Goal: Task Accomplishment & Management: Manage account settings

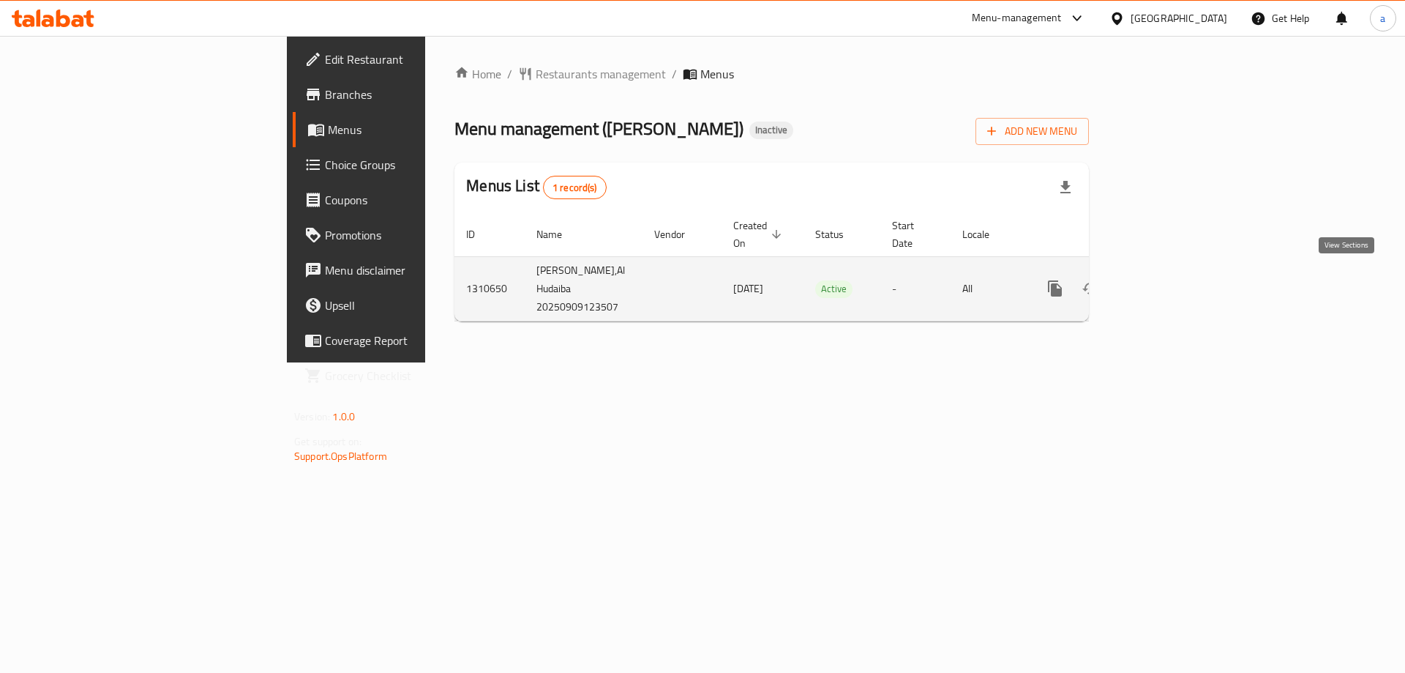
click at [1169, 288] on icon "enhanced table" at bounding box center [1161, 289] width 18 height 18
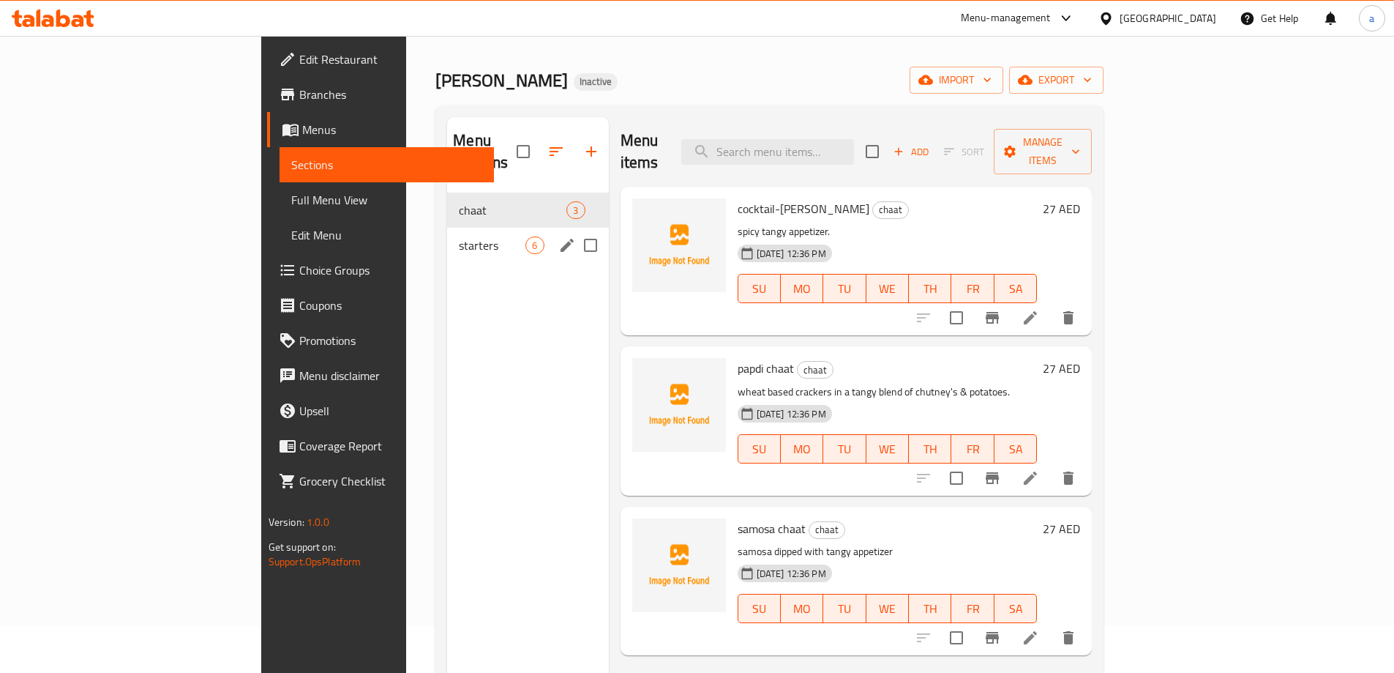
scroll to position [73, 0]
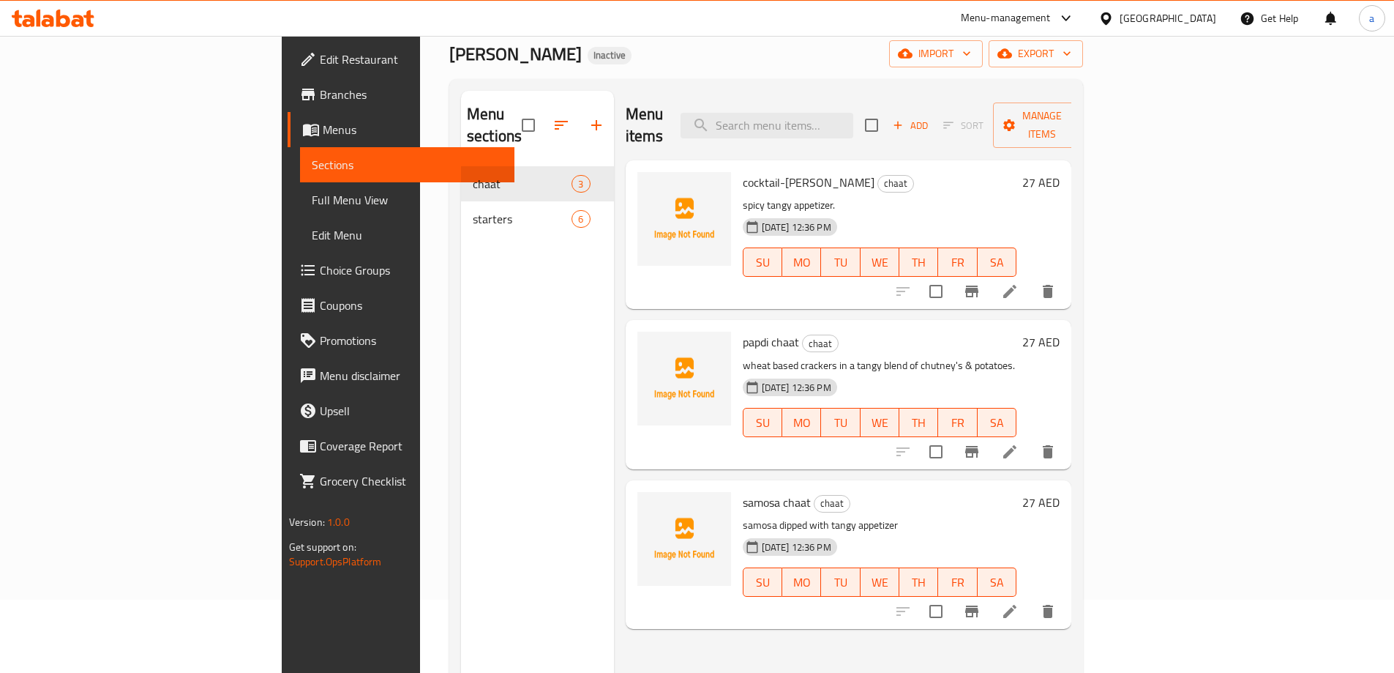
click at [300, 190] on link "Full Menu View" at bounding box center [407, 199] width 214 height 35
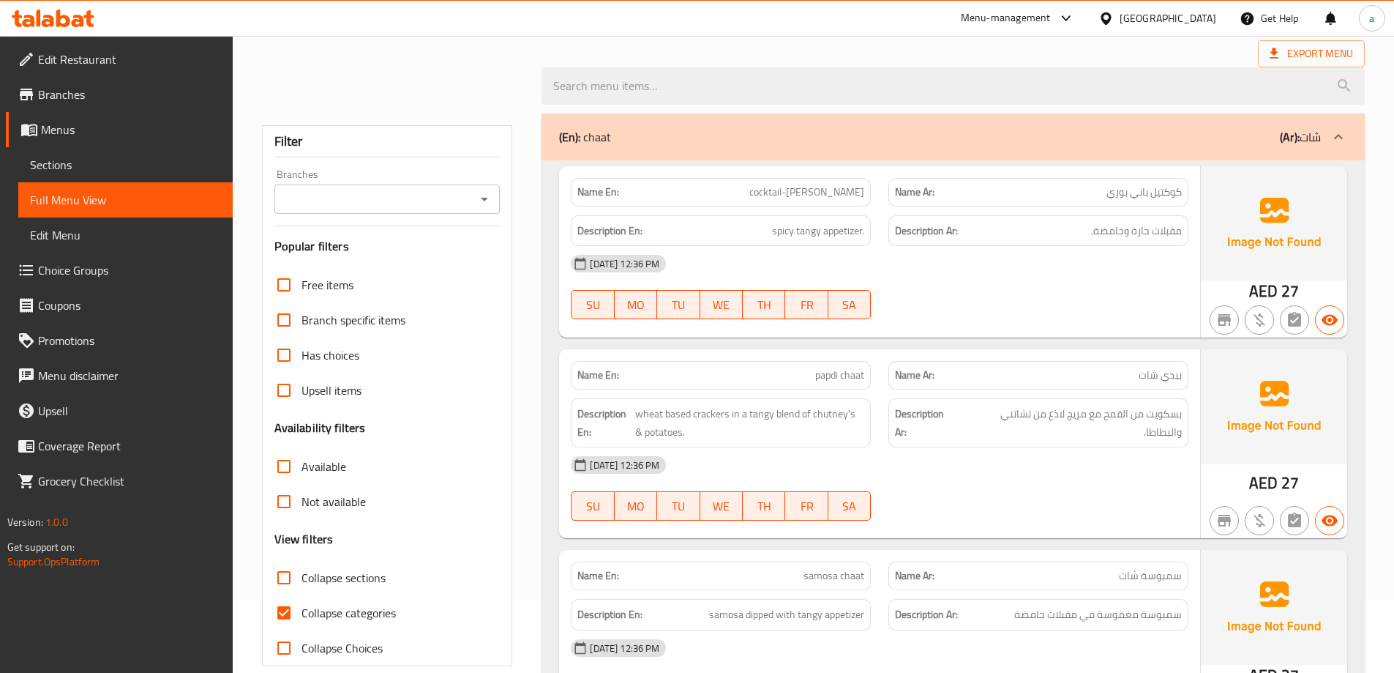
click at [111, 190] on link "Full Menu View" at bounding box center [125, 199] width 214 height 35
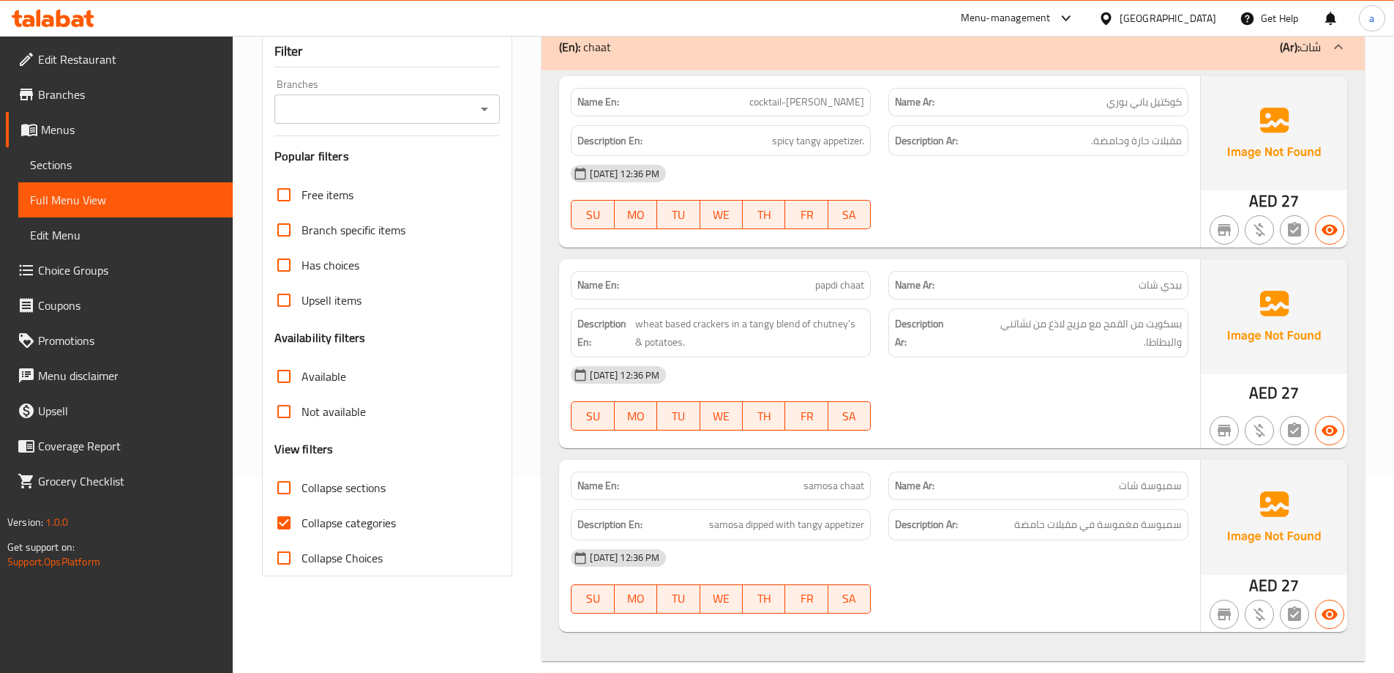
scroll to position [293, 0]
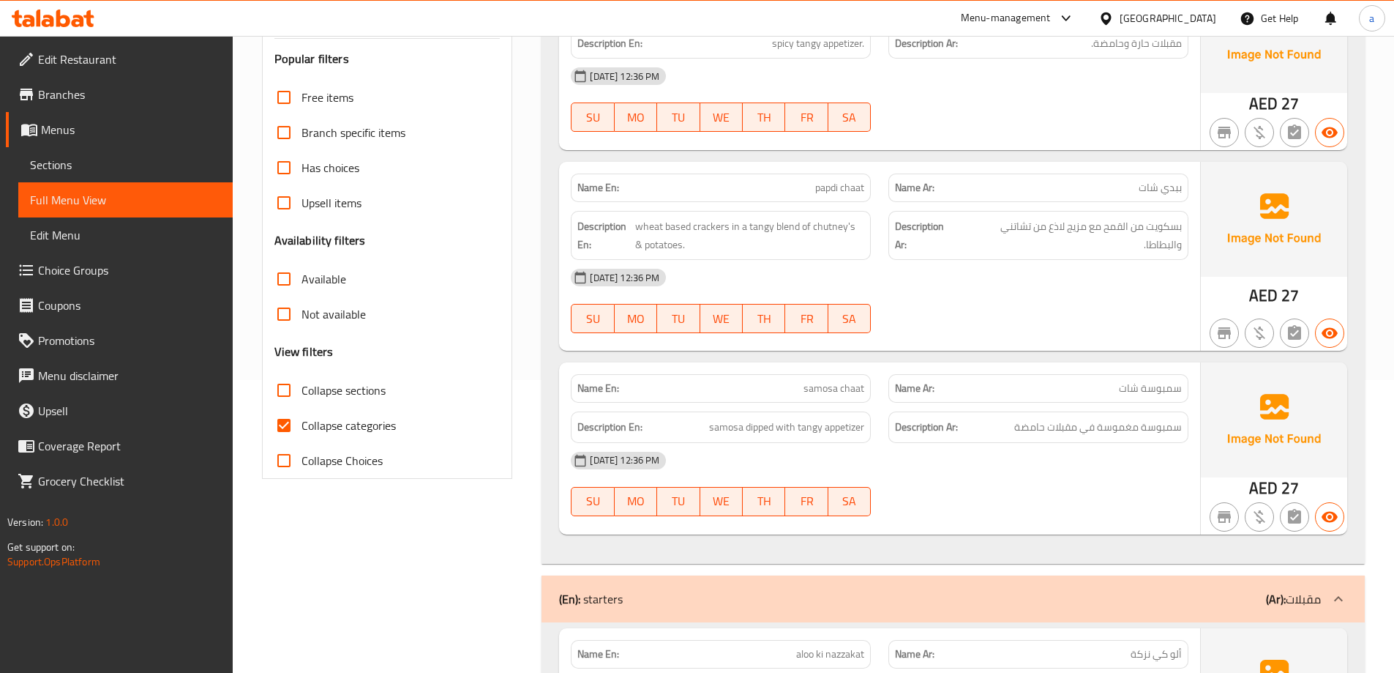
click at [306, 389] on span "Collapse sections" at bounding box center [344, 390] width 84 height 18
click at [302, 389] on input "Collapse sections" at bounding box center [283, 389] width 35 height 35
checkbox input "true"
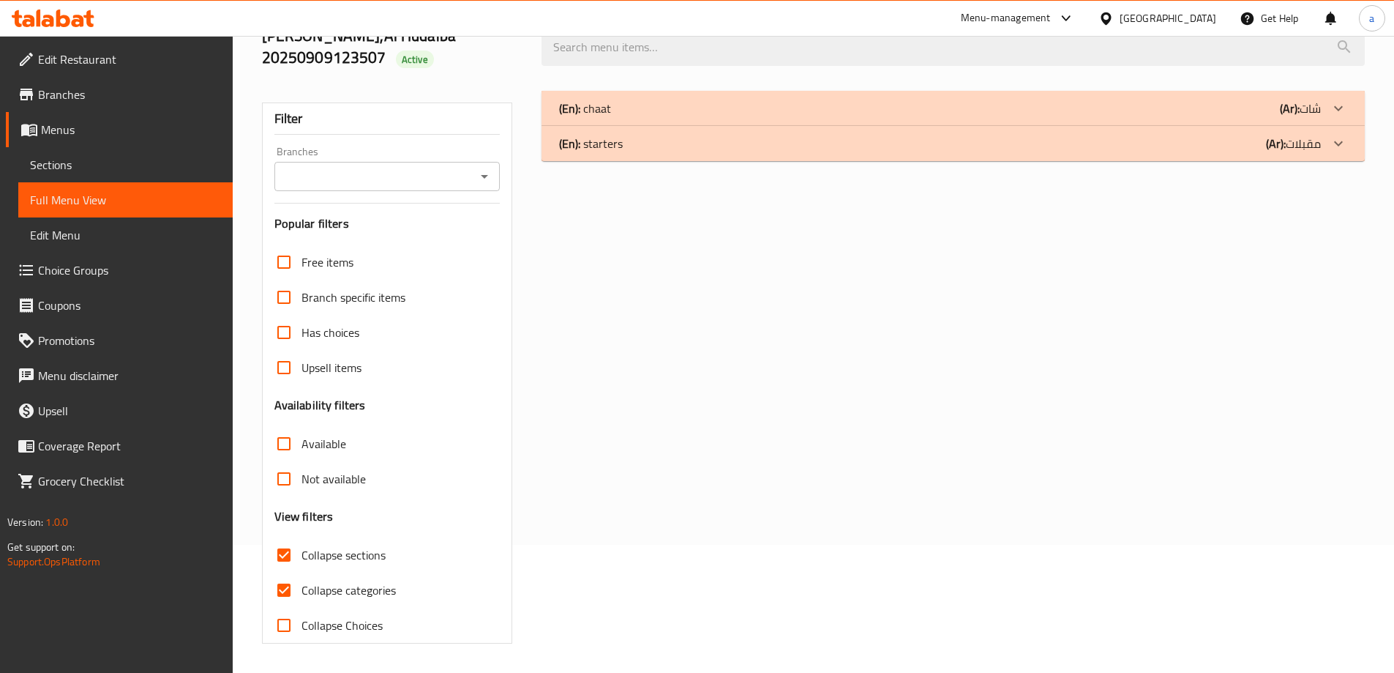
scroll to position [128, 0]
click at [335, 597] on span "Collapse categories" at bounding box center [349, 590] width 94 height 18
click at [302, 597] on input "Collapse categories" at bounding box center [283, 589] width 35 height 35
checkbox input "false"
click at [634, 117] on div "(En): chaat (Ar): شات" at bounding box center [953, 108] width 823 height 35
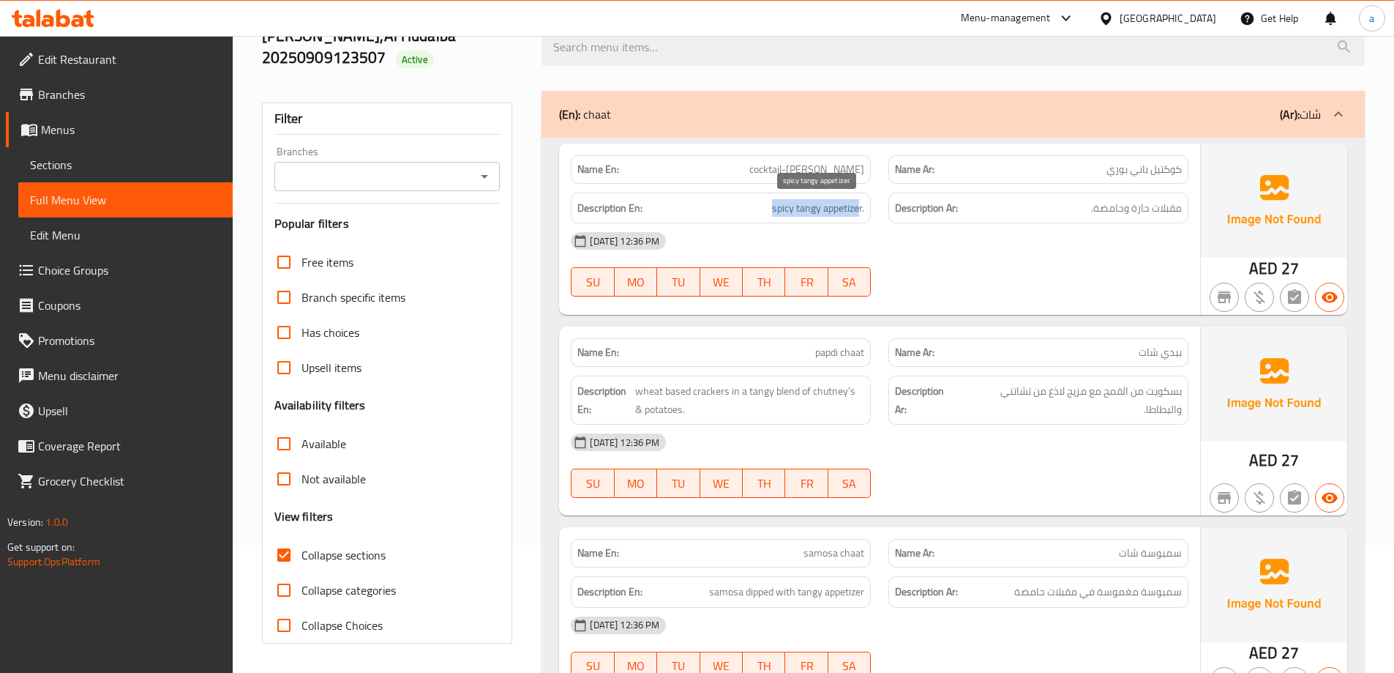
drag, startPoint x: 772, startPoint y: 210, endPoint x: 858, endPoint y: 214, distance: 86.5
click at [858, 215] on span "spicy tangy appetizer." at bounding box center [818, 208] width 92 height 18
click at [850, 207] on span "spicy tangy appetizer." at bounding box center [818, 208] width 92 height 18
click at [769, 206] on h6 "Description En: spicy tangy appetizer." at bounding box center [720, 208] width 287 height 18
drag, startPoint x: 796, startPoint y: 209, endPoint x: 819, endPoint y: 209, distance: 22.7
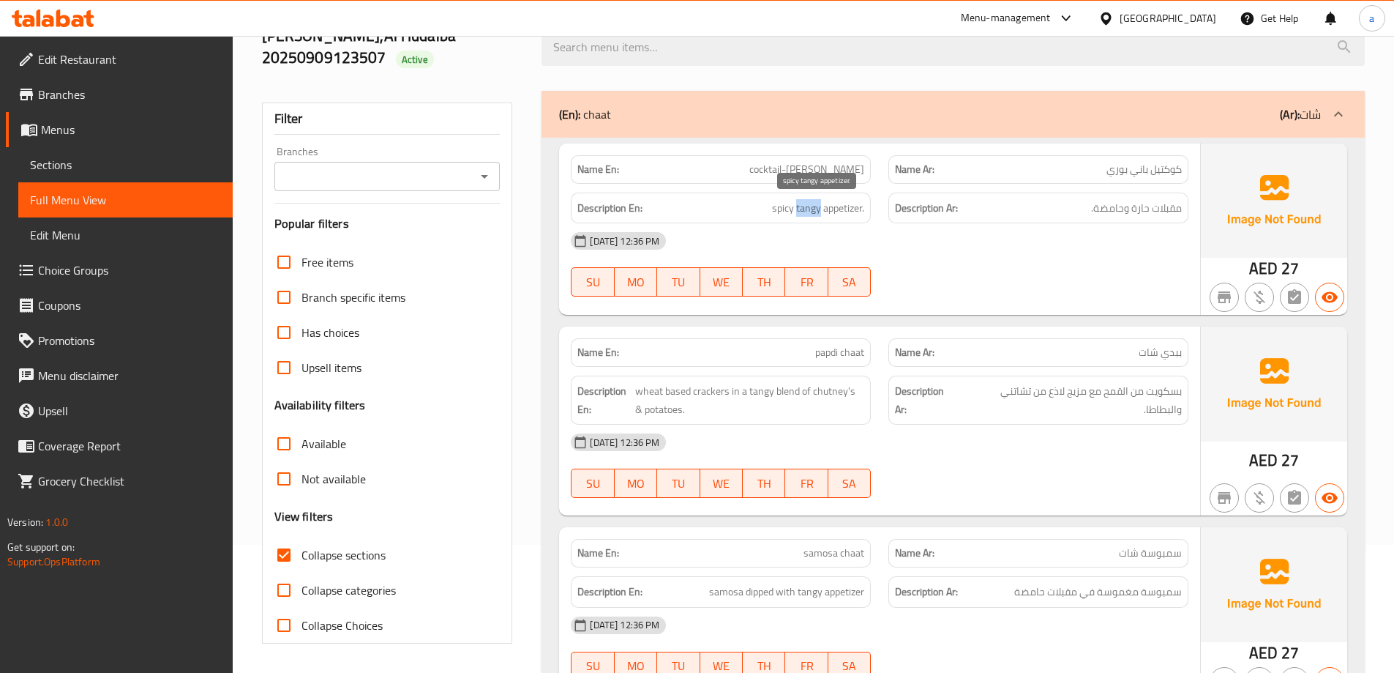
click at [819, 209] on span "spicy tangy appetizer." at bounding box center [818, 208] width 92 height 18
copy span "tangy"
click at [829, 207] on span "spicy tangy appetizer." at bounding box center [818, 208] width 92 height 18
drag, startPoint x: 823, startPoint y: 210, endPoint x: 861, endPoint y: 213, distance: 38.2
click at [861, 213] on span "spicy tangy appetizer." at bounding box center [818, 208] width 92 height 18
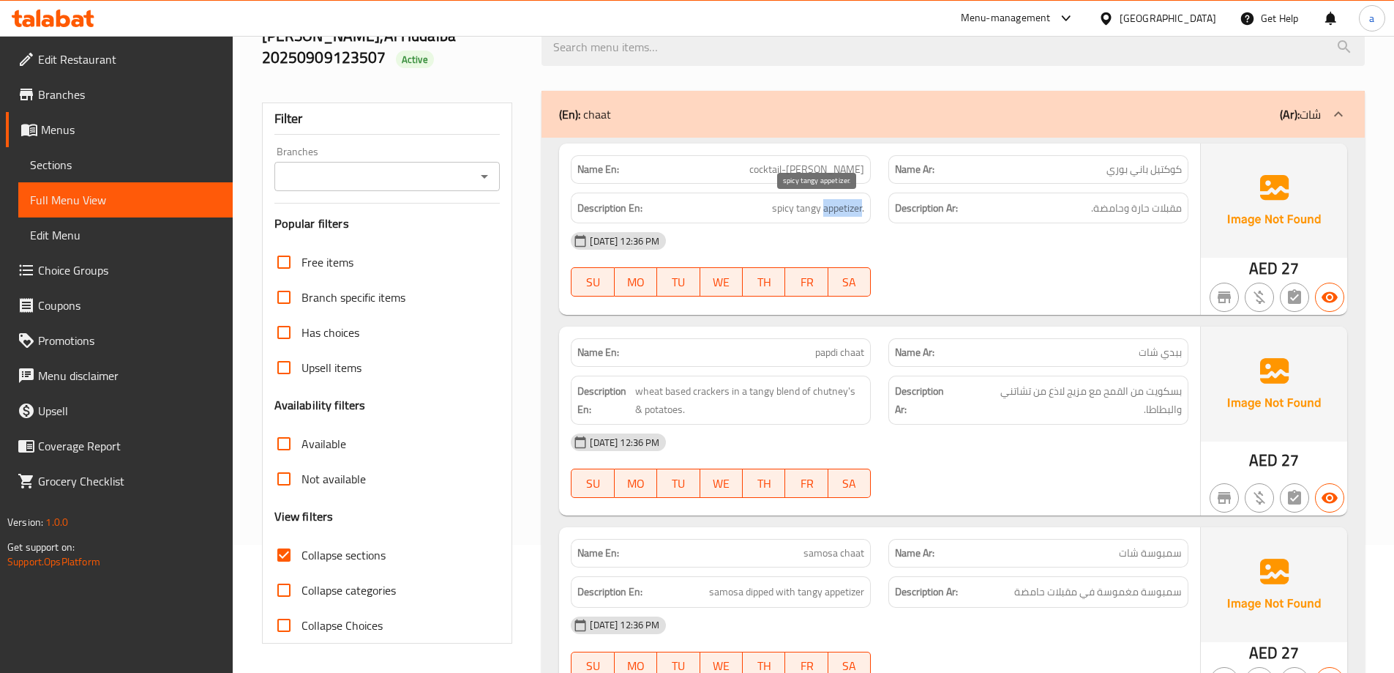
copy span "appetizer"
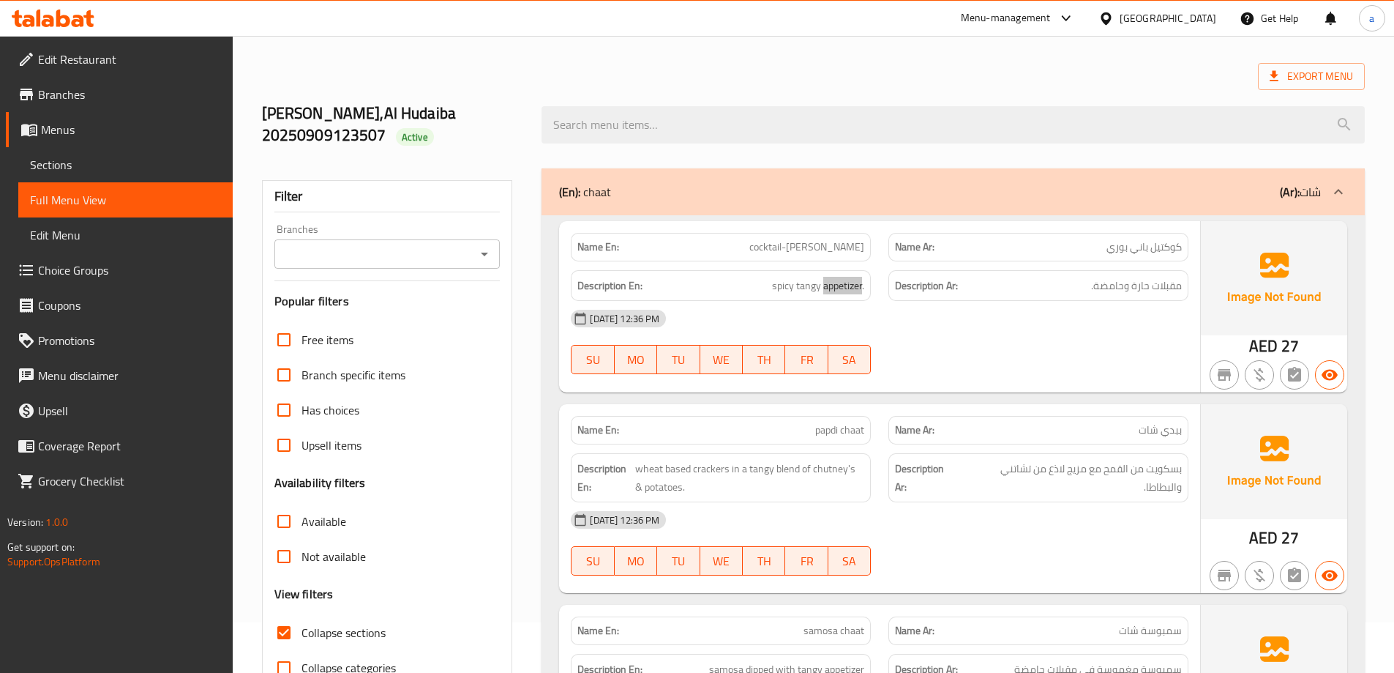
scroll to position [0, 0]
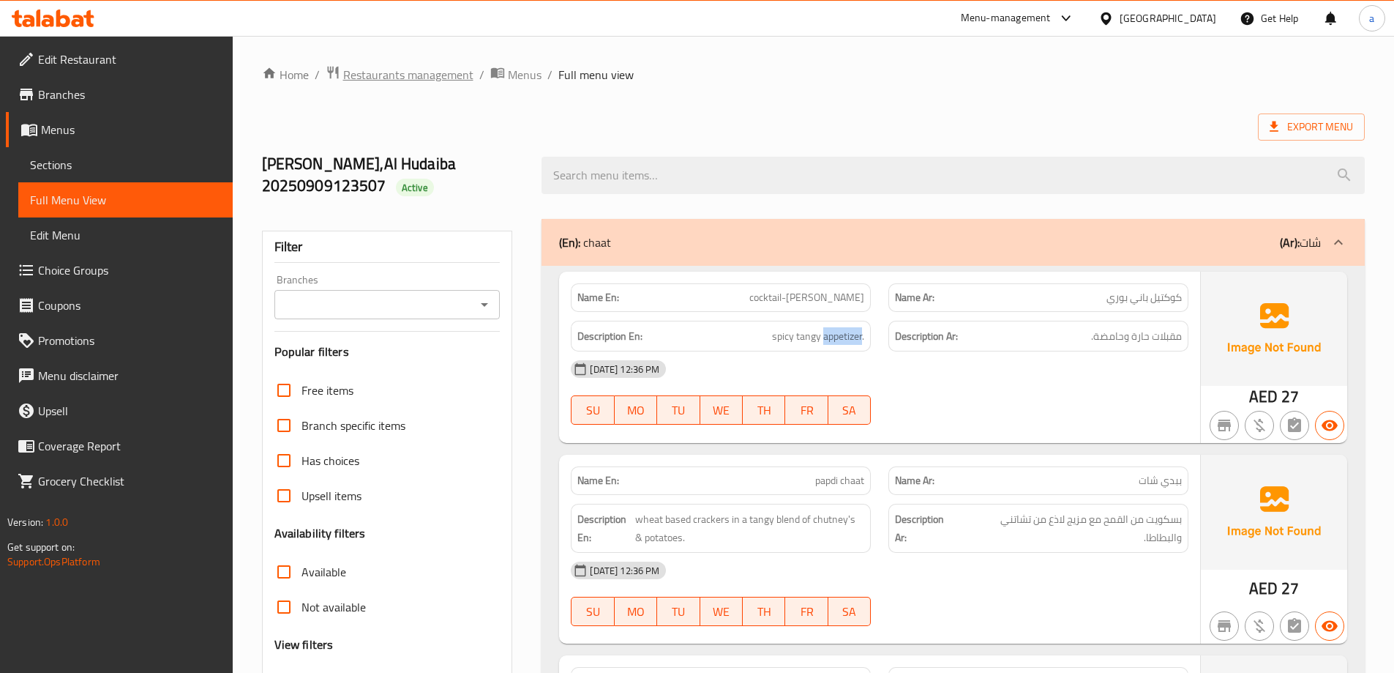
click at [413, 78] on span "Restaurants management" at bounding box center [408, 75] width 130 height 18
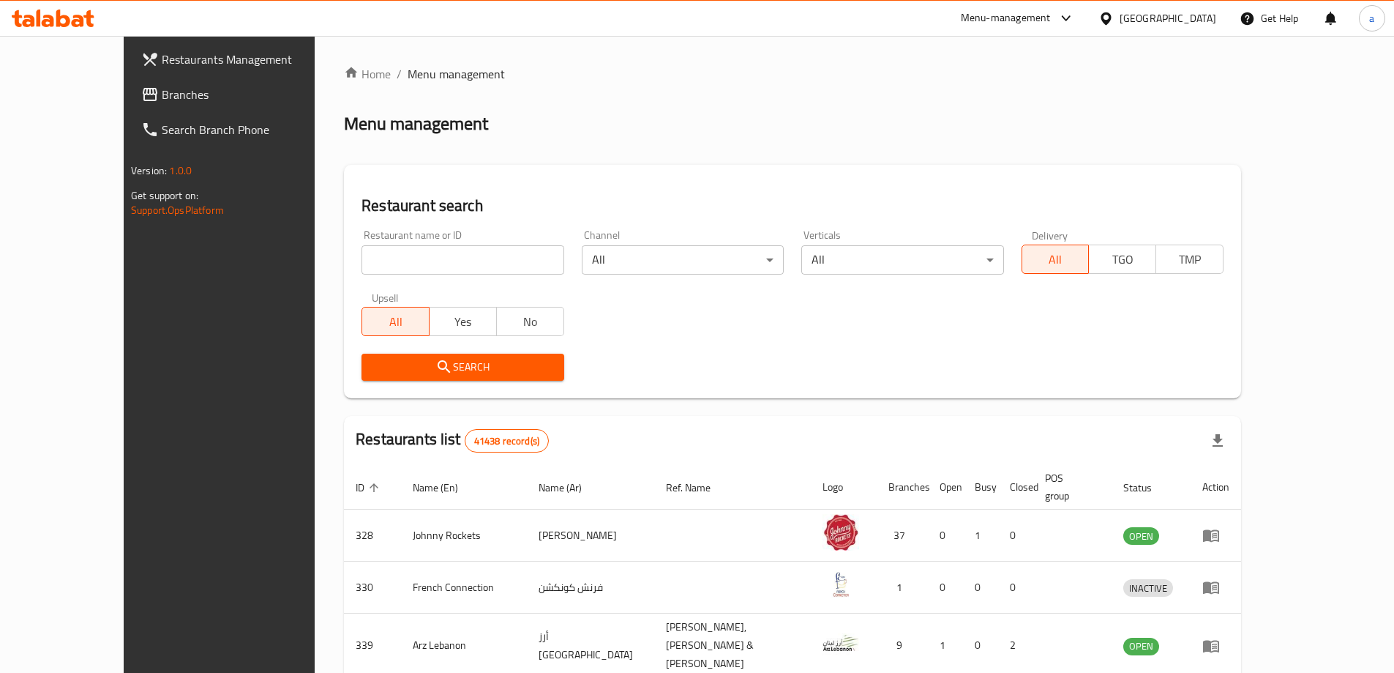
click at [1175, 24] on div "[GEOGRAPHIC_DATA]" at bounding box center [1168, 18] width 97 height 16
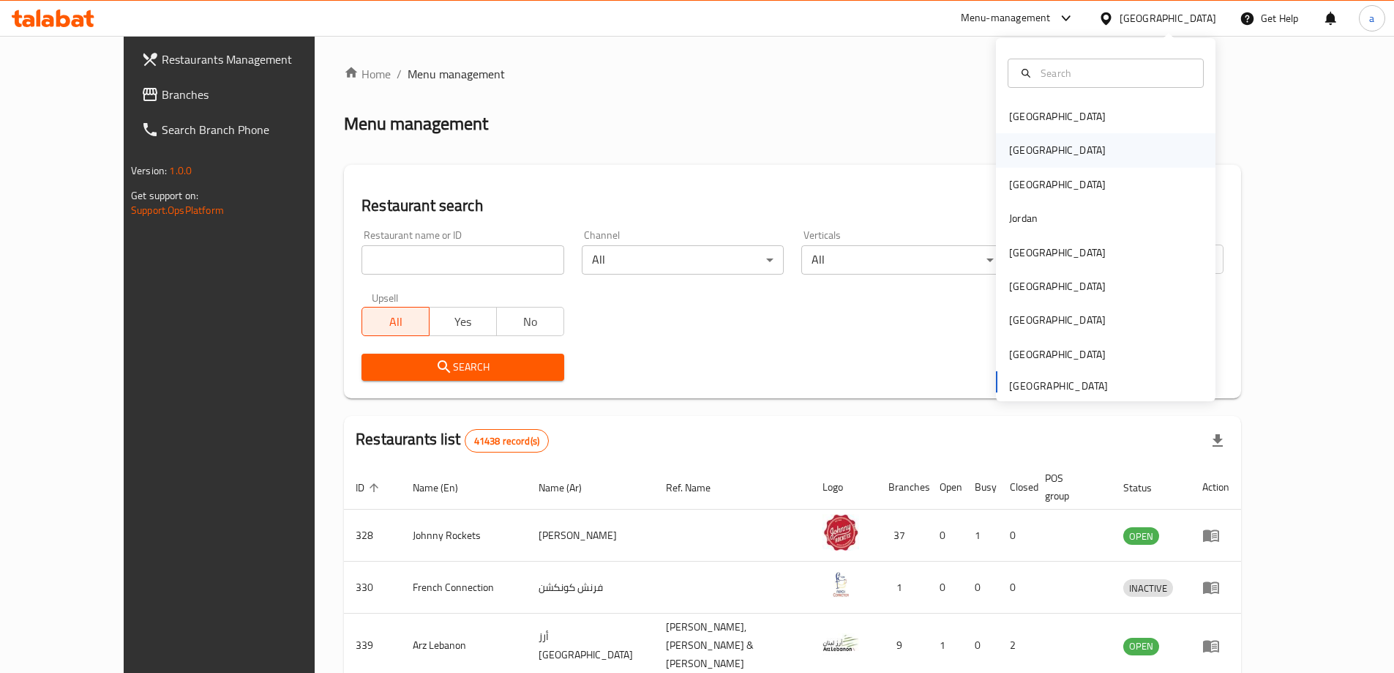
click at [1012, 157] on div "Egypt" at bounding box center [1057, 150] width 97 height 16
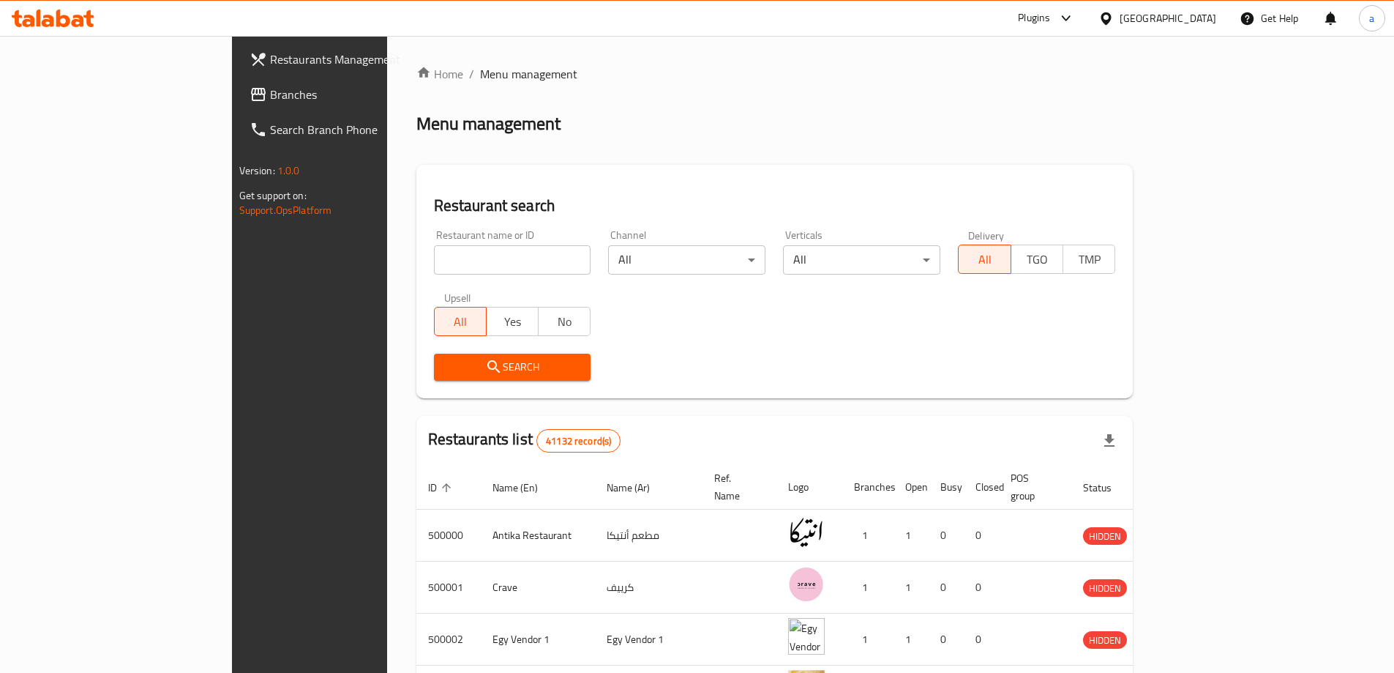
click at [270, 93] on span "Branches" at bounding box center [361, 95] width 183 height 18
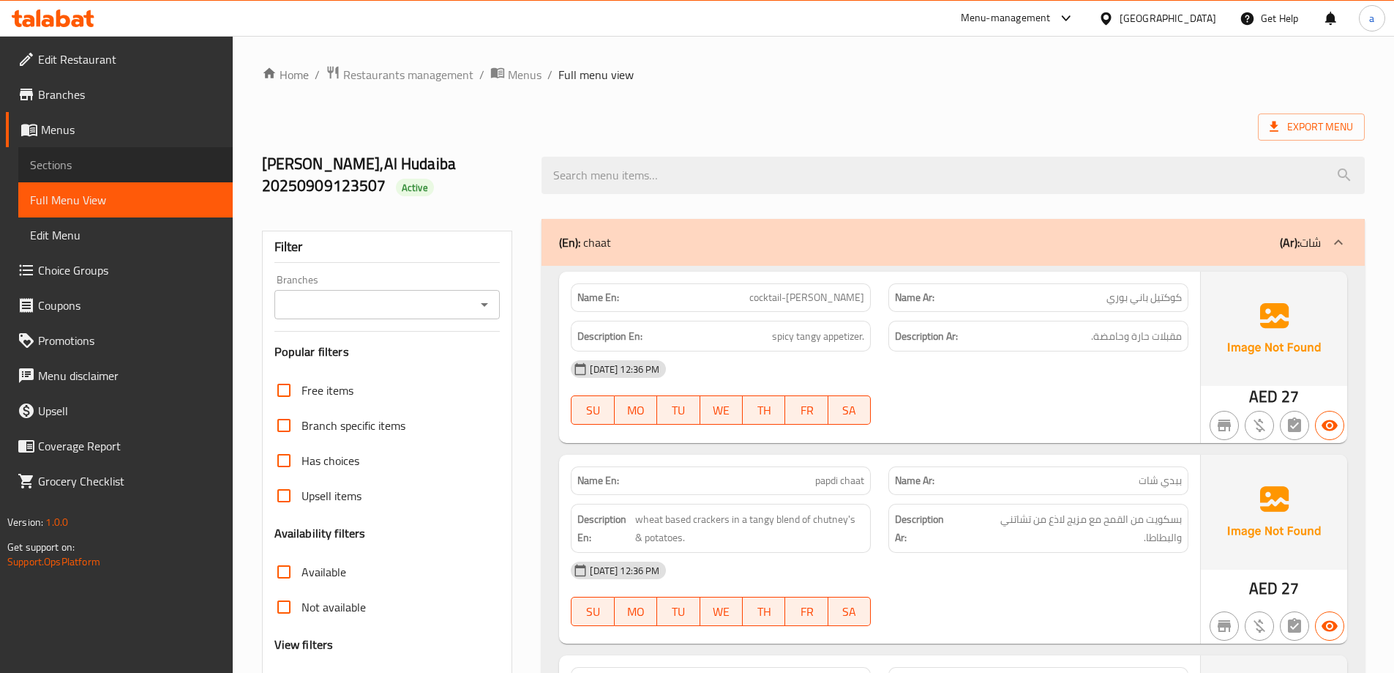
click at [69, 156] on span "Sections" at bounding box center [125, 165] width 191 height 18
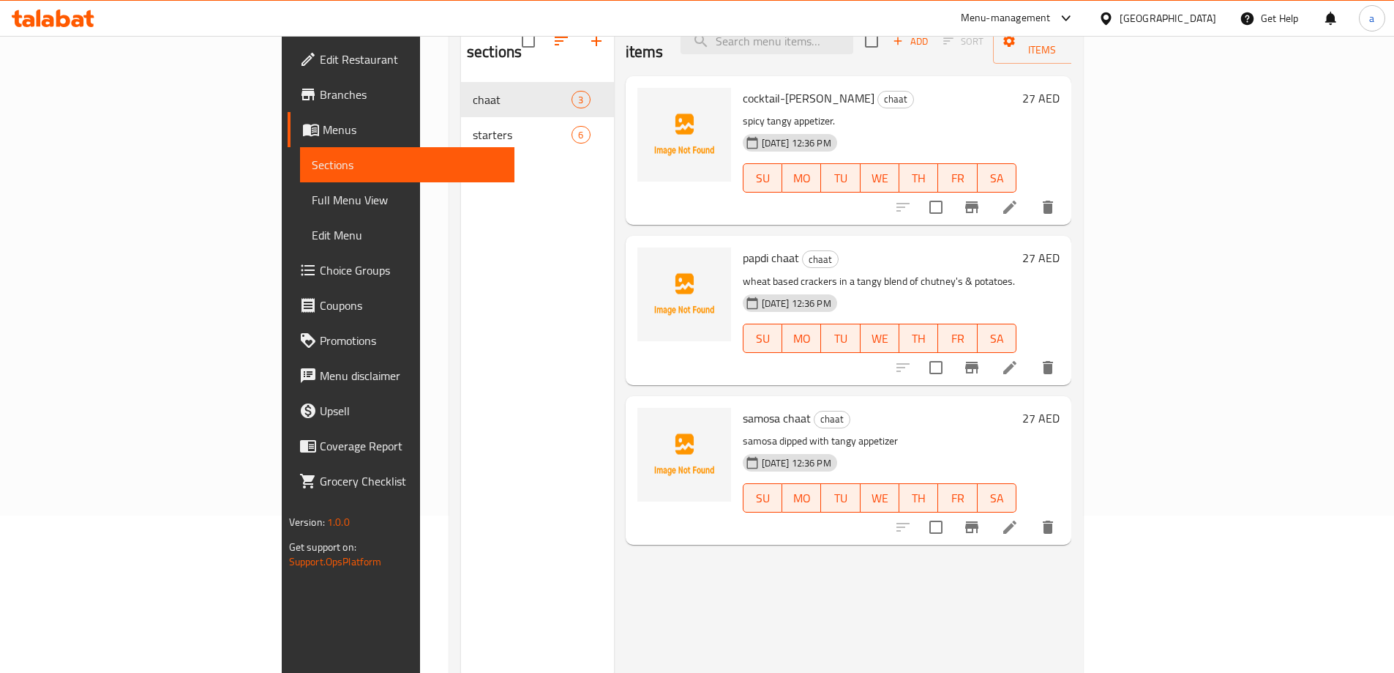
scroll to position [132, 0]
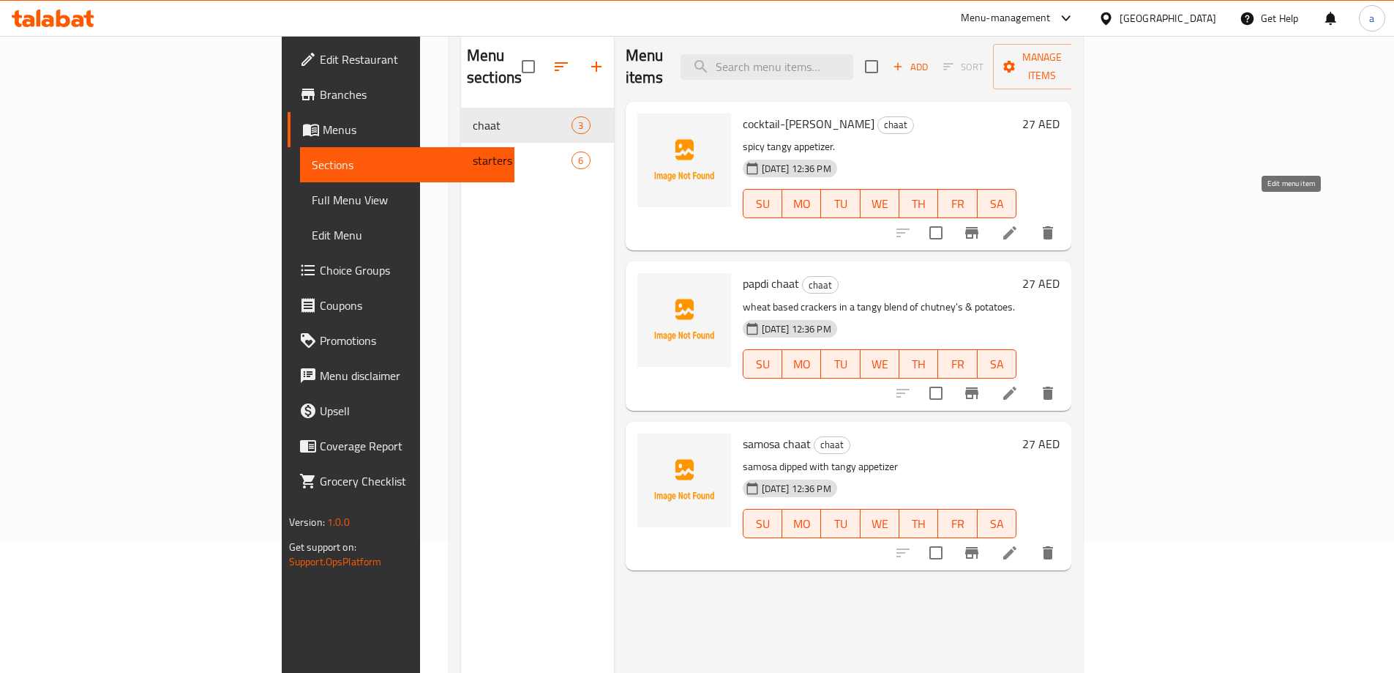
click at [1019, 224] on icon at bounding box center [1010, 233] width 18 height 18
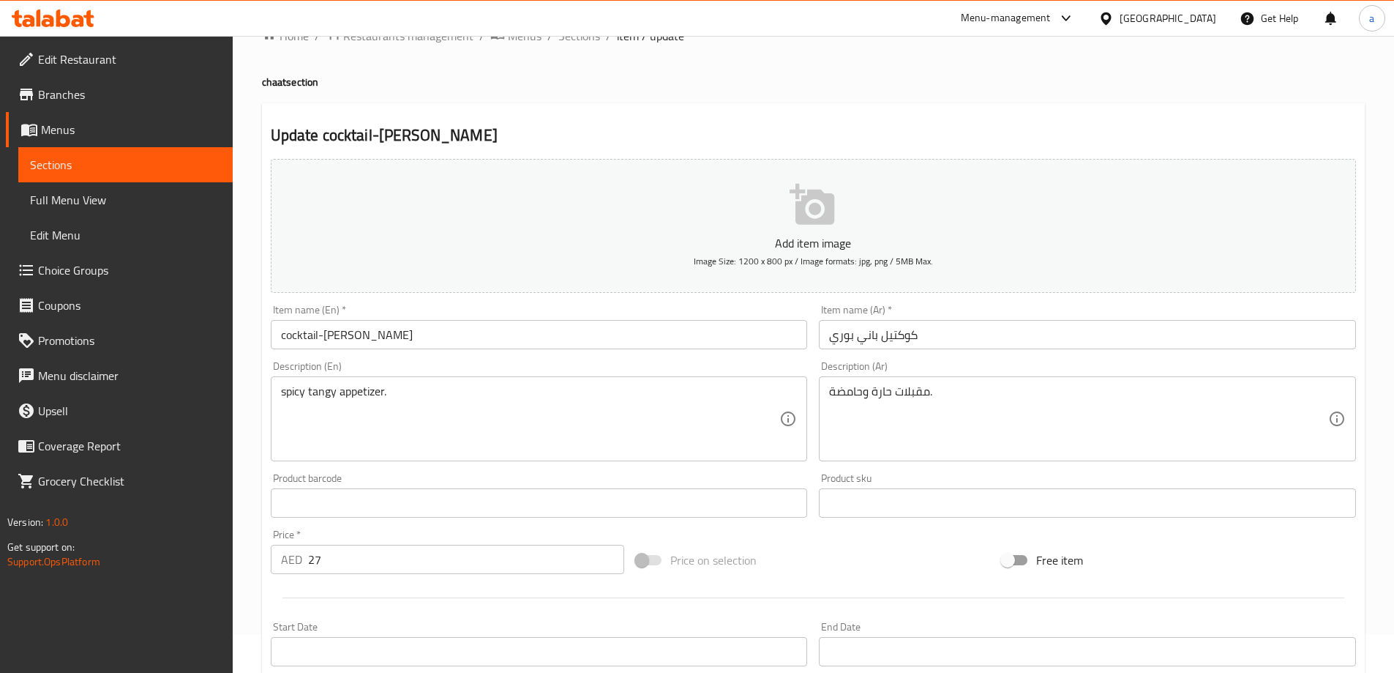
scroll to position [73, 0]
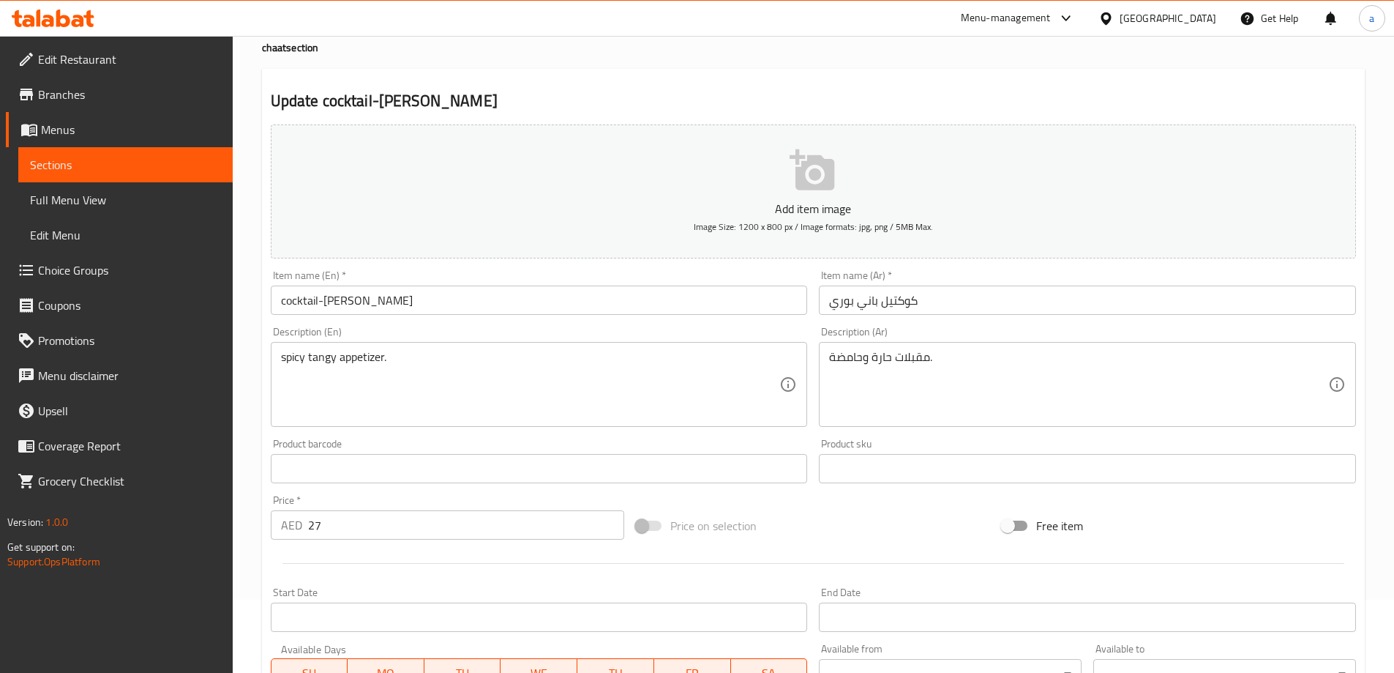
drag, startPoint x: 827, startPoint y: 357, endPoint x: 883, endPoint y: 359, distance: 55.7
click at [883, 359] on div "مقبلات حارة وحامضة. Description (Ar)" at bounding box center [1087, 384] width 537 height 85
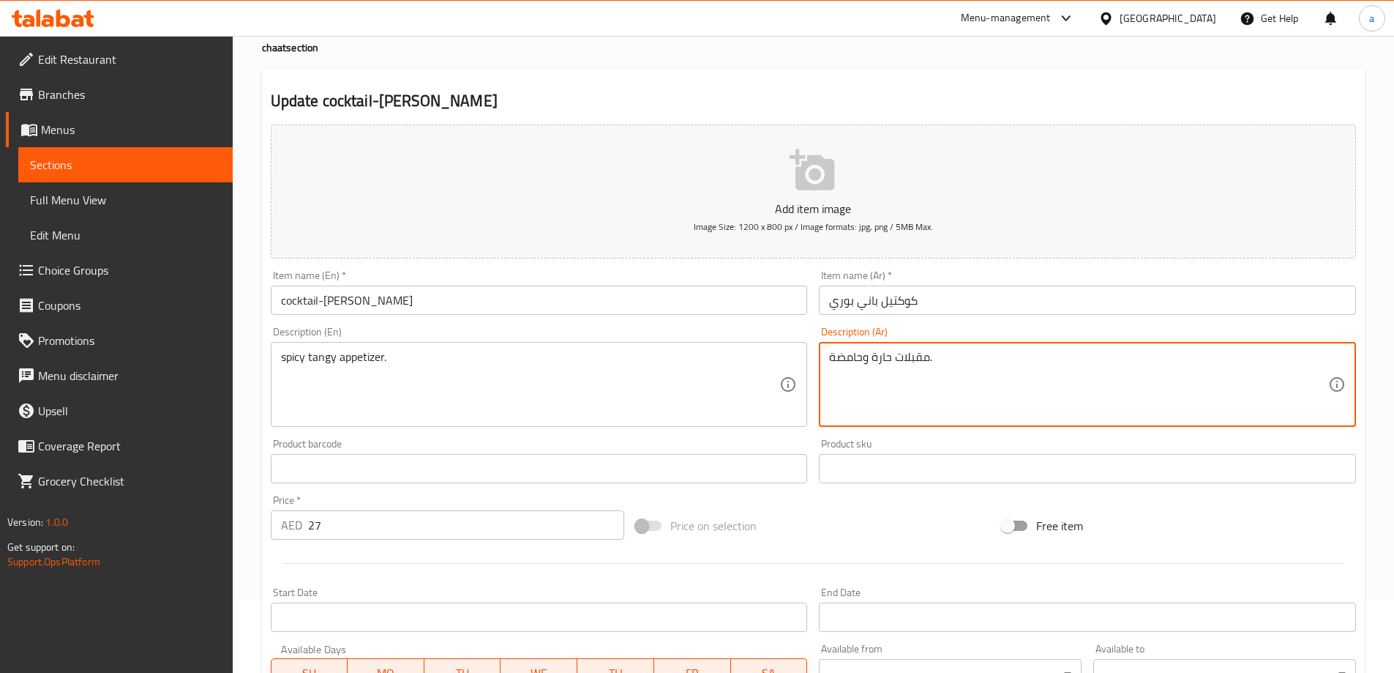
drag, startPoint x: 892, startPoint y: 356, endPoint x: 670, endPoint y: 355, distance: 222.5
click at [687, 351] on div "Add item image Image Size: 1200 x 800 px / Image formats: jpg, png / 5MB Max. I…" at bounding box center [813, 434] width 1097 height 631
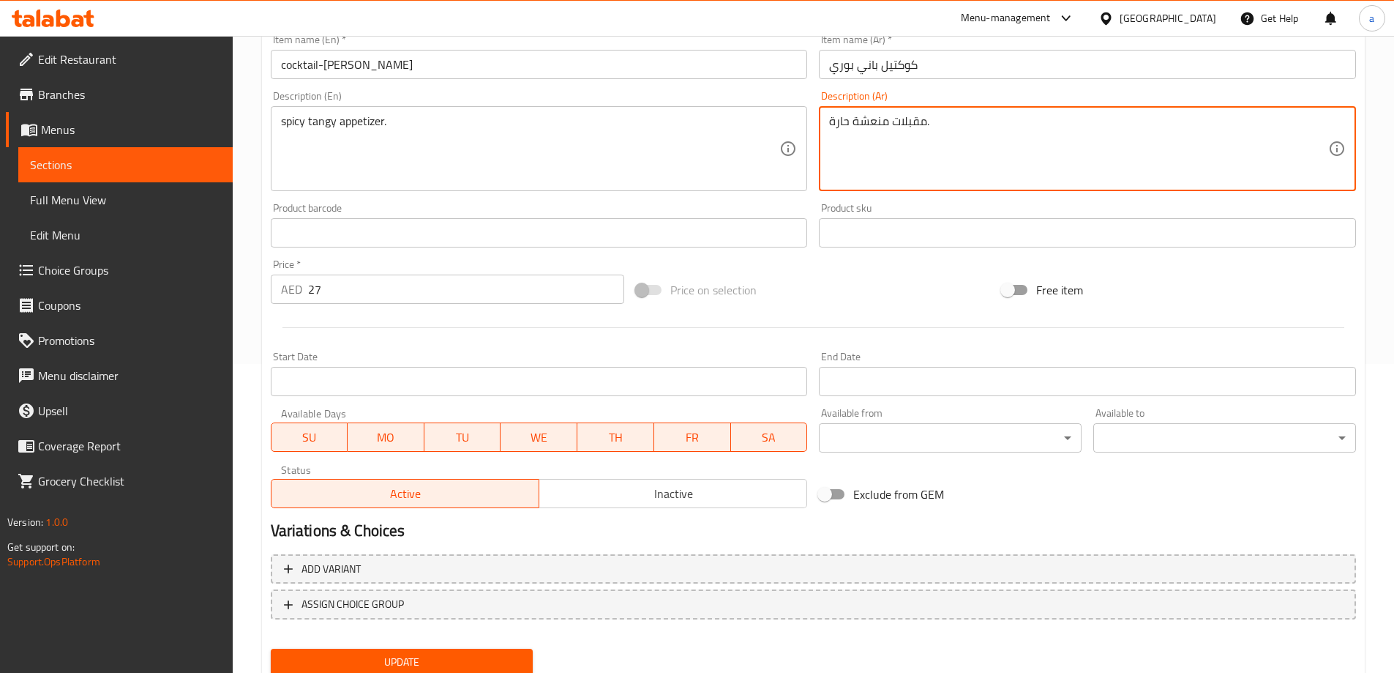
scroll to position [362, 0]
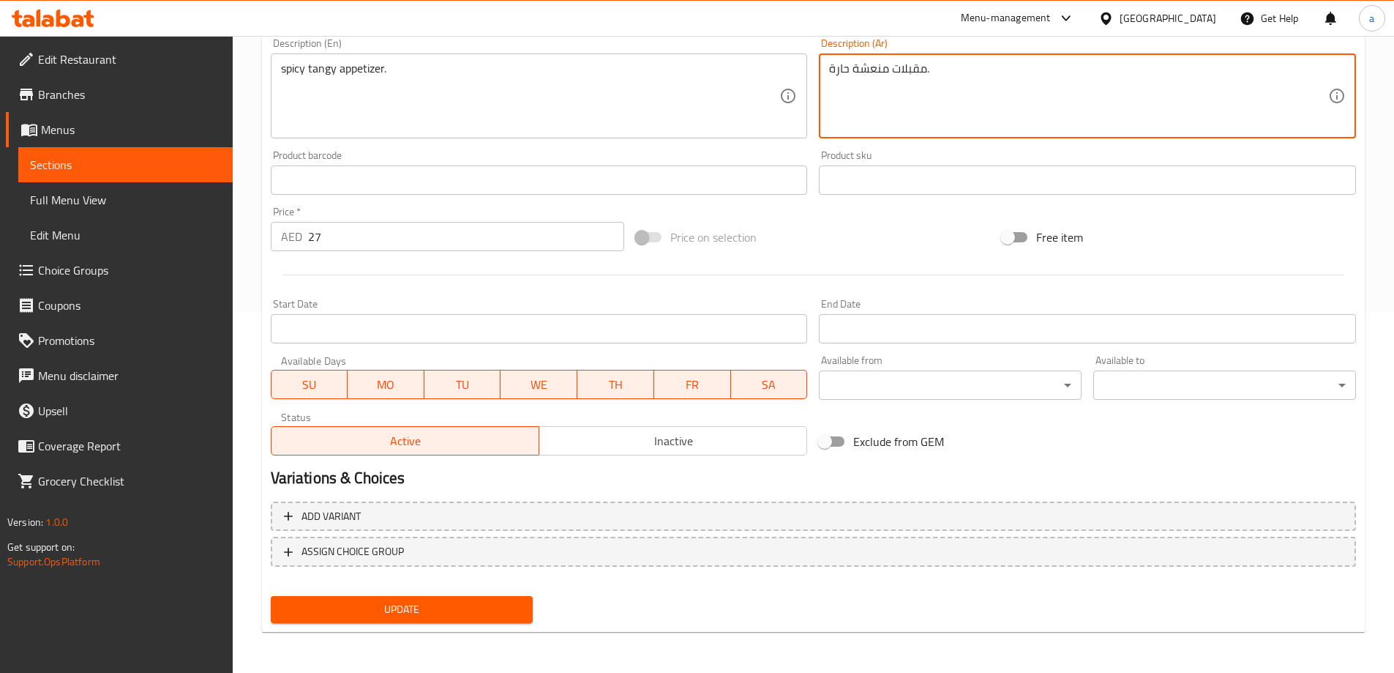
type textarea "مقبلات منعشة حارة."
click at [463, 606] on span "Update" at bounding box center [401, 609] width 239 height 18
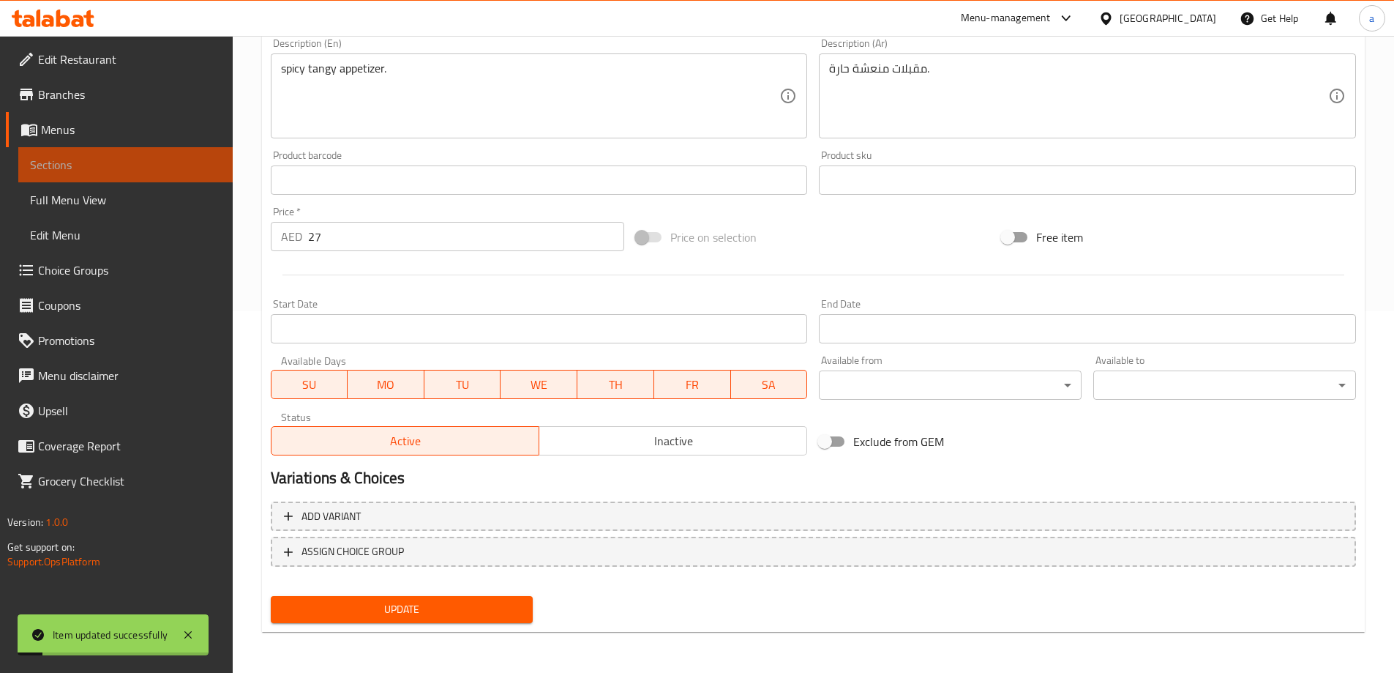
click at [134, 170] on span "Sections" at bounding box center [125, 165] width 191 height 18
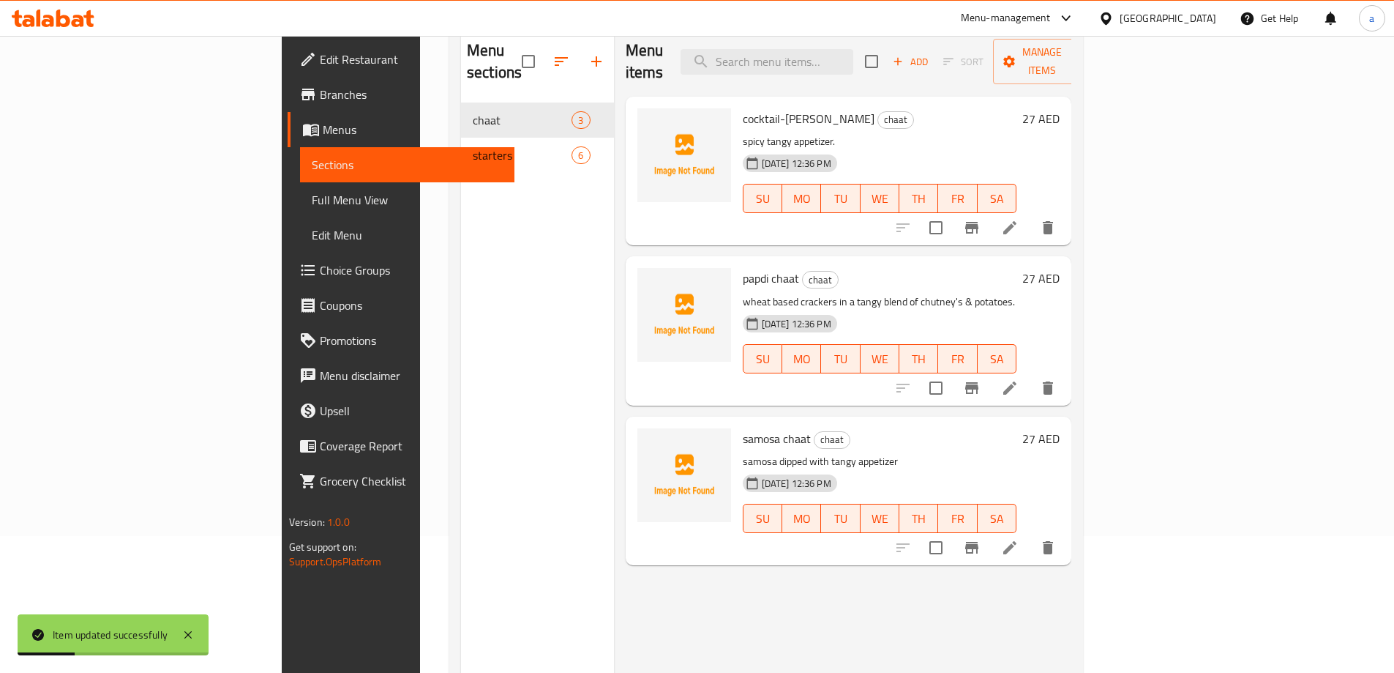
scroll to position [205, 0]
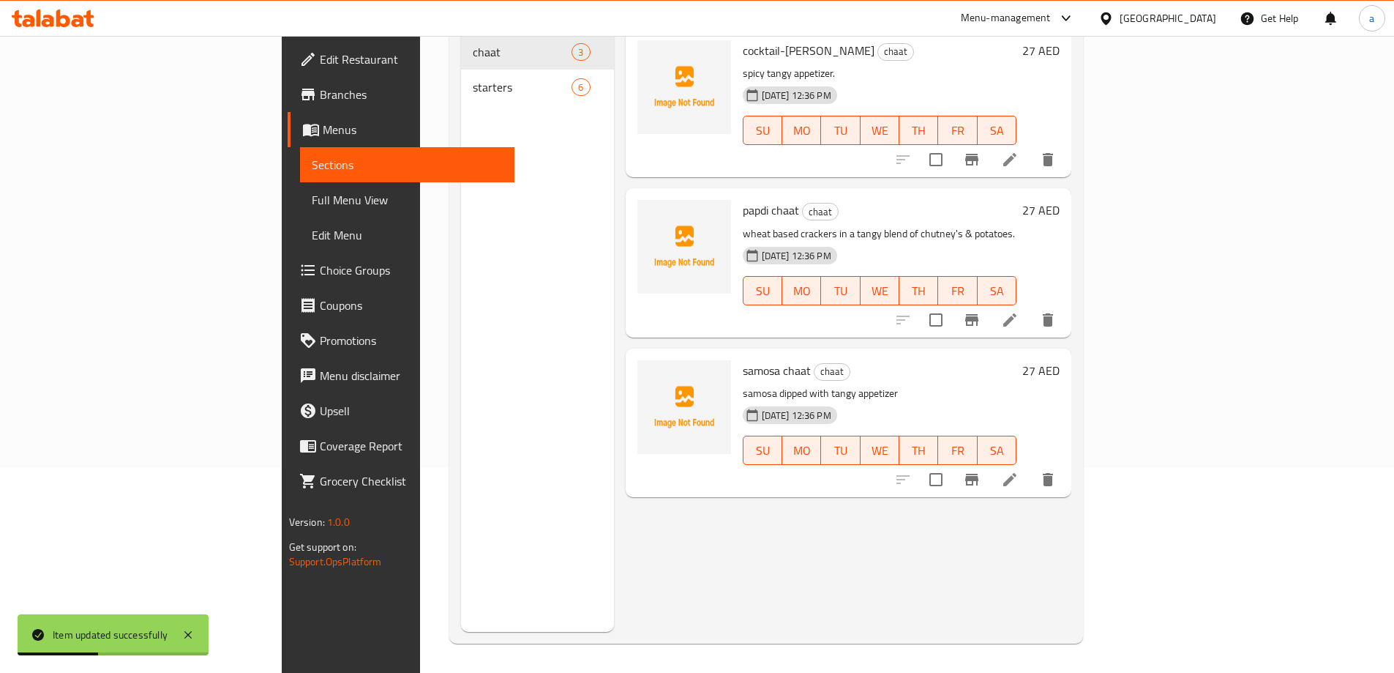
click at [1019, 311] on icon at bounding box center [1010, 320] width 18 height 18
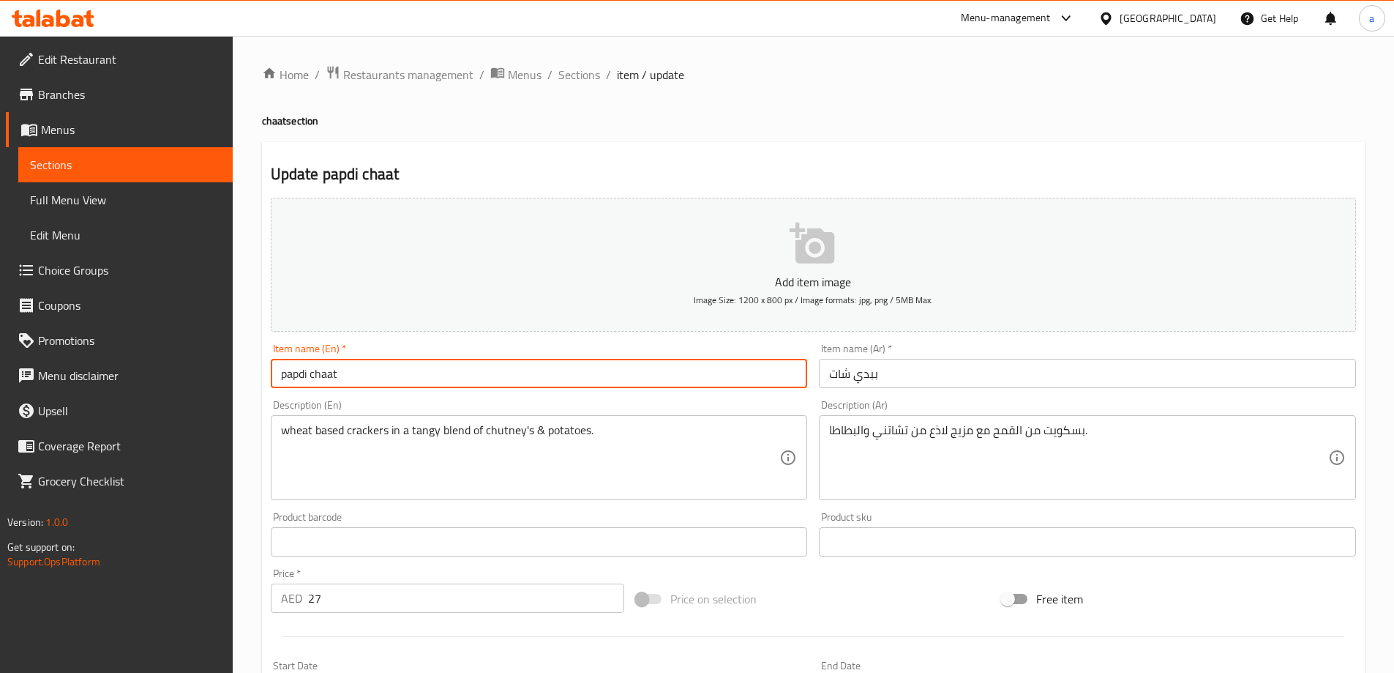
drag, startPoint x: 379, startPoint y: 374, endPoint x: 206, endPoint y: 372, distance: 172.7
click at [211, 372] on div "Edit Restaurant Branches Menus Sections Full Menu View Edit Menu Choice Groups …" at bounding box center [697, 535] width 1394 height 998
type input "ح"
type input "P"
type input "p"
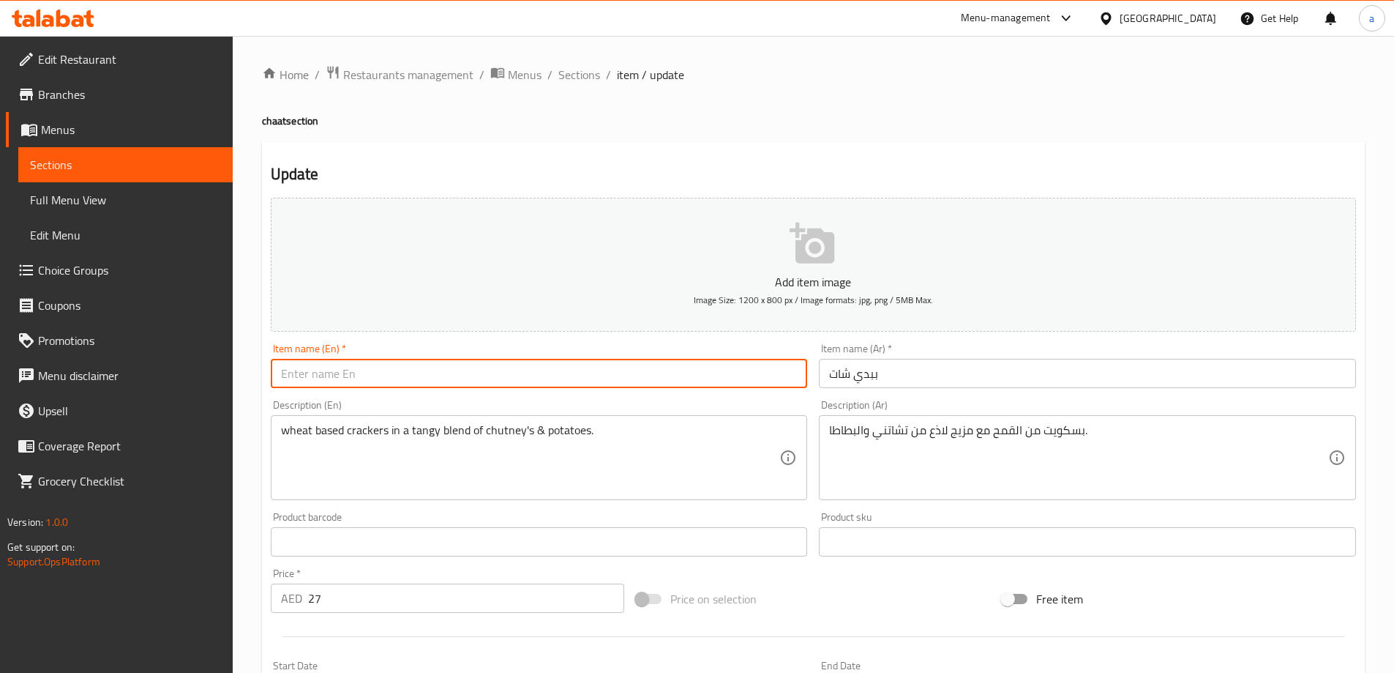
type input "p"
type input "PAPDI CHAAT"
drag, startPoint x: 891, startPoint y: 370, endPoint x: 682, endPoint y: 401, distance: 210.9
click at [698, 399] on div "Add item image Image Size: 1200 x 800 px / Image formats: jpg, png / 5MB Max. I…" at bounding box center [813, 507] width 1097 height 631
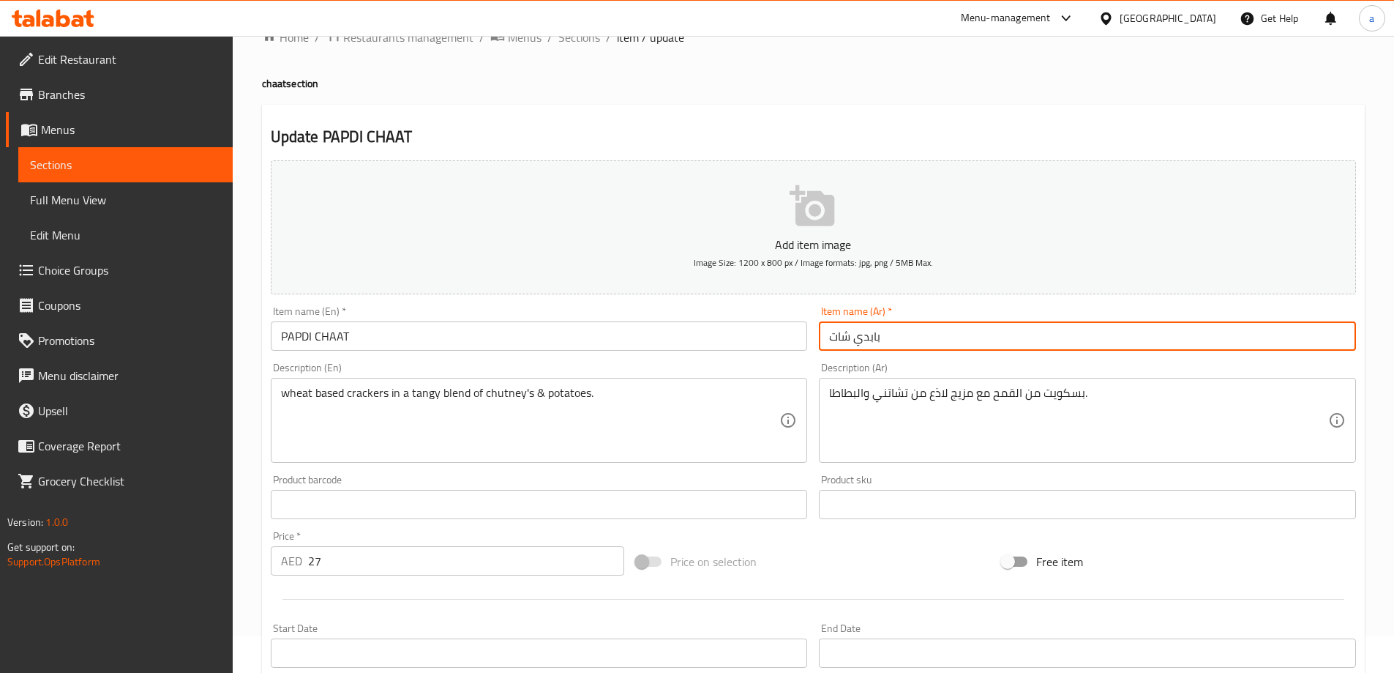
scroll to position [73, 0]
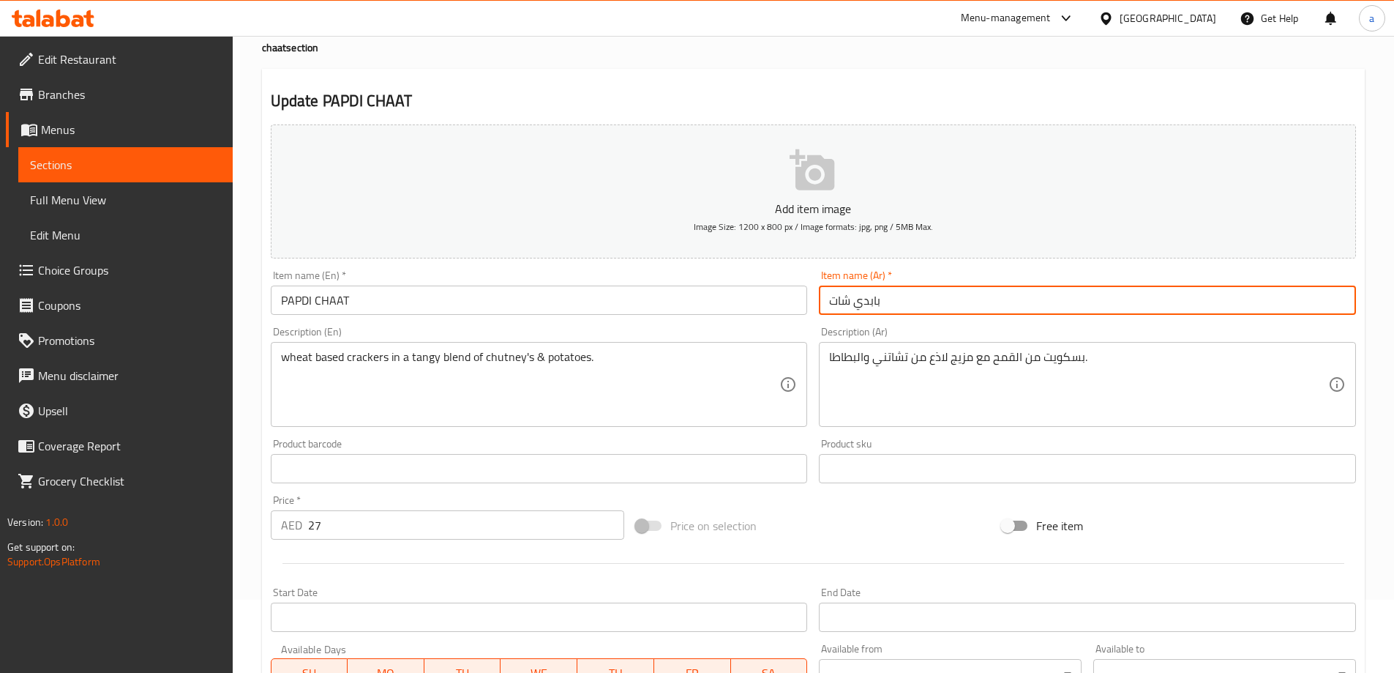
type input "بابدي شات"
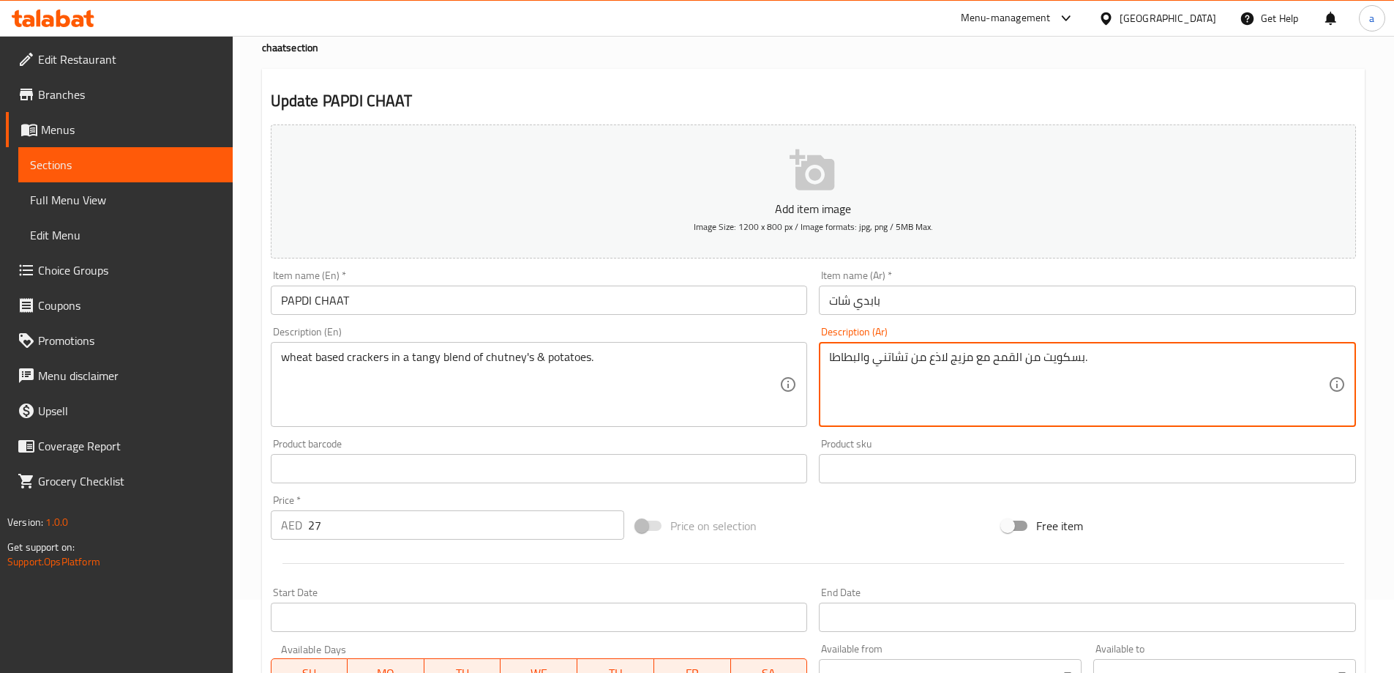
drag, startPoint x: 1101, startPoint y: 359, endPoint x: 730, endPoint y: 359, distance: 370.3
type textarea "م"
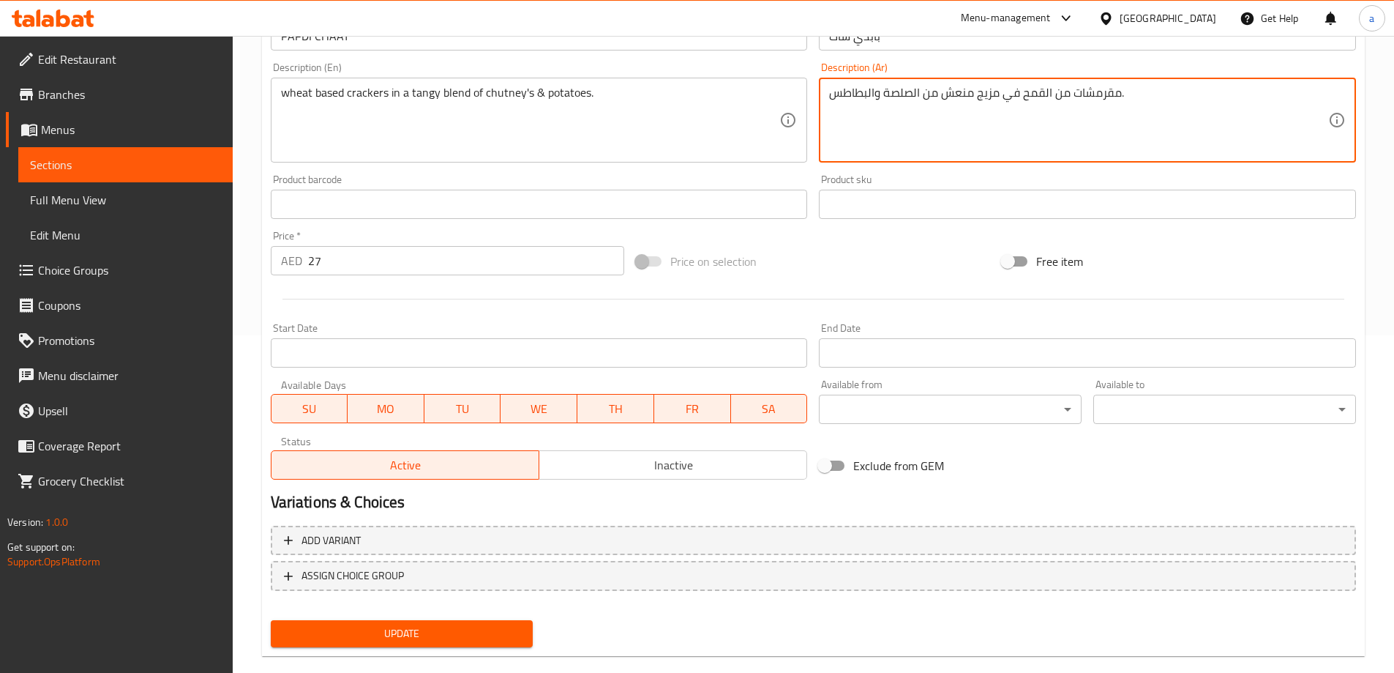
scroll to position [362, 0]
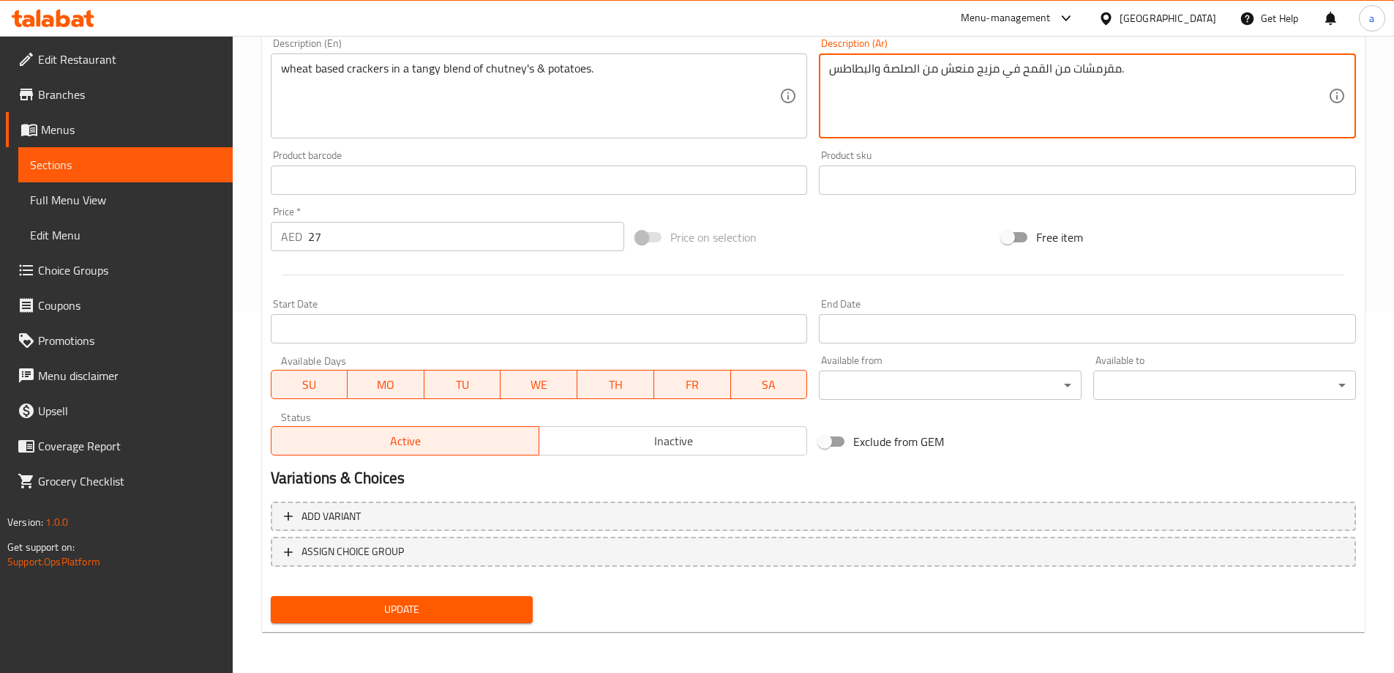
type textarea "مقرمشات من القمح في مزيج منعش من الصلصة والبطاطس."
click at [438, 606] on span "Update" at bounding box center [401, 609] width 239 height 18
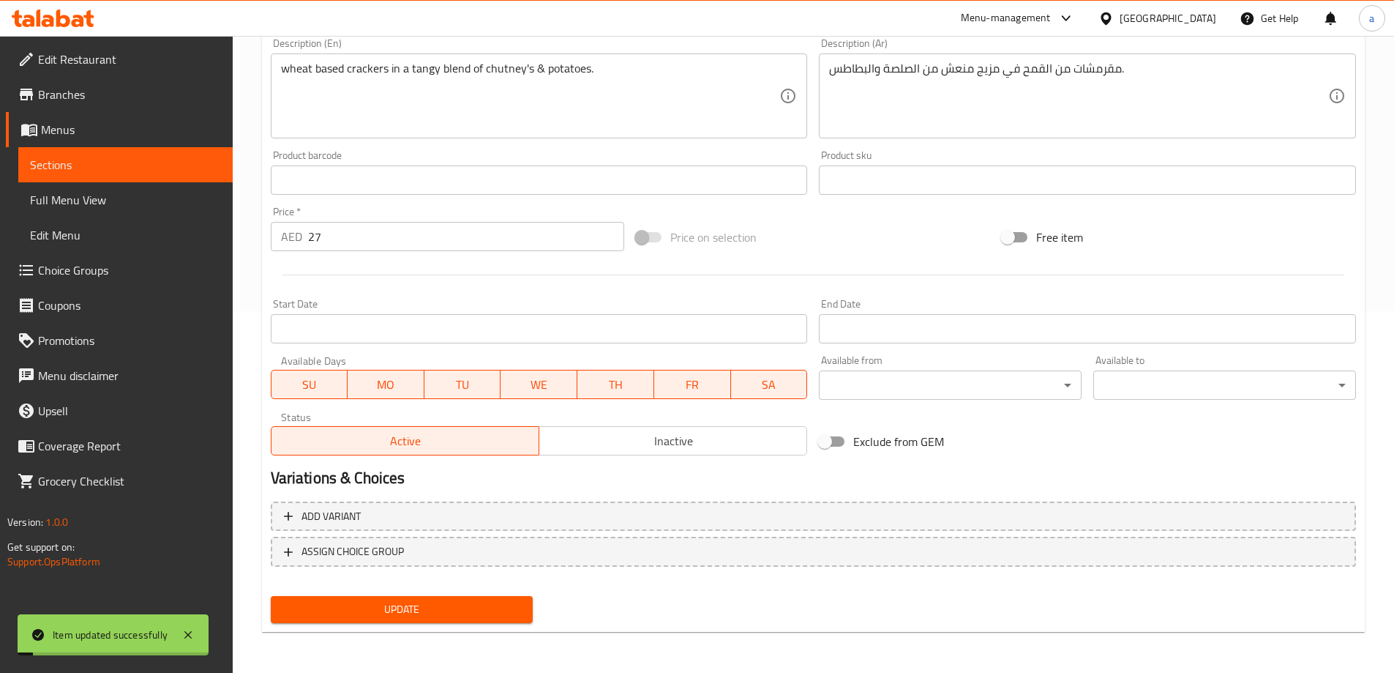
click at [121, 169] on span "Sections" at bounding box center [125, 165] width 191 height 18
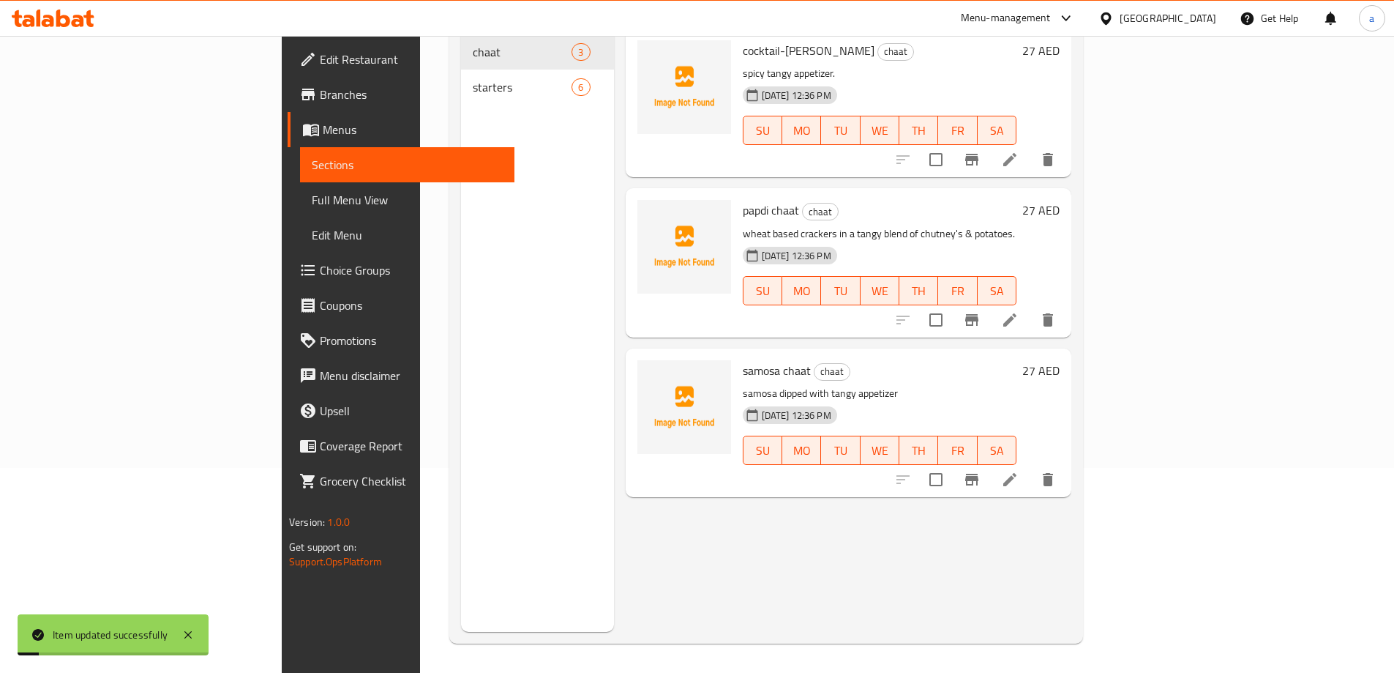
scroll to position [205, 0]
click at [1019, 471] on icon at bounding box center [1010, 480] width 18 height 18
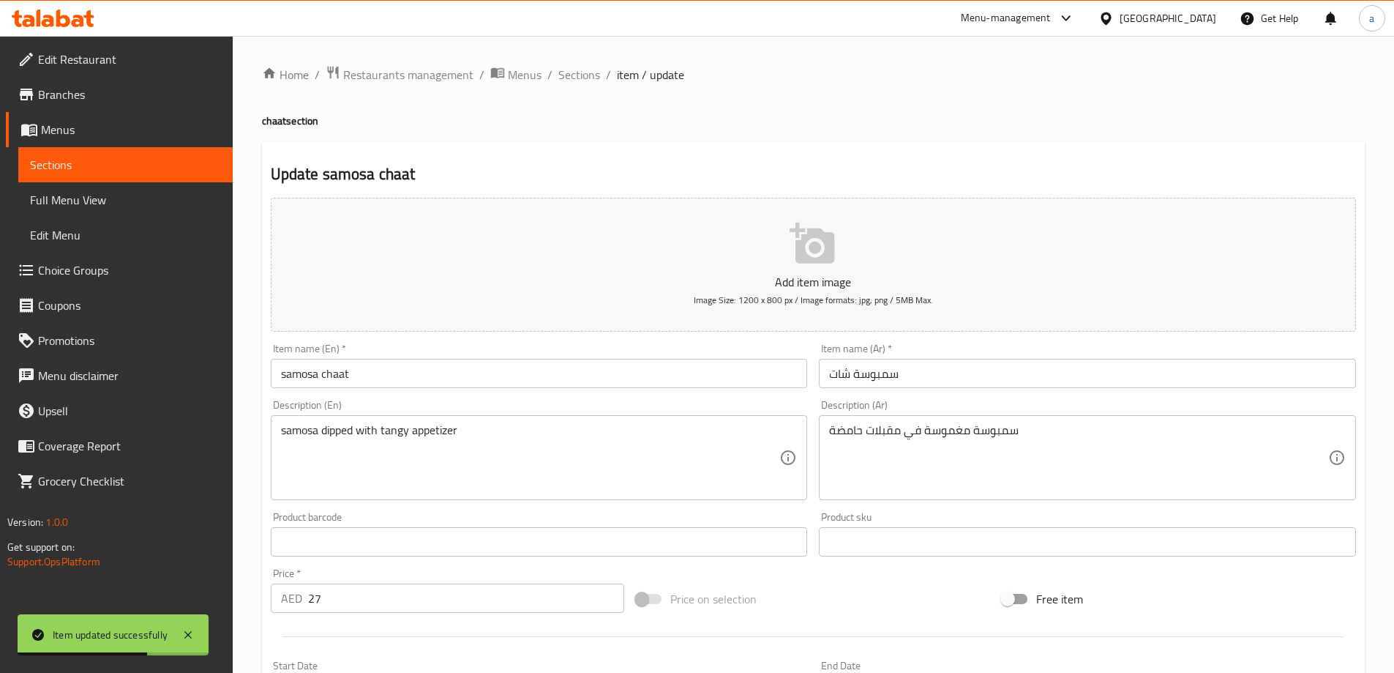
scroll to position [146, 0]
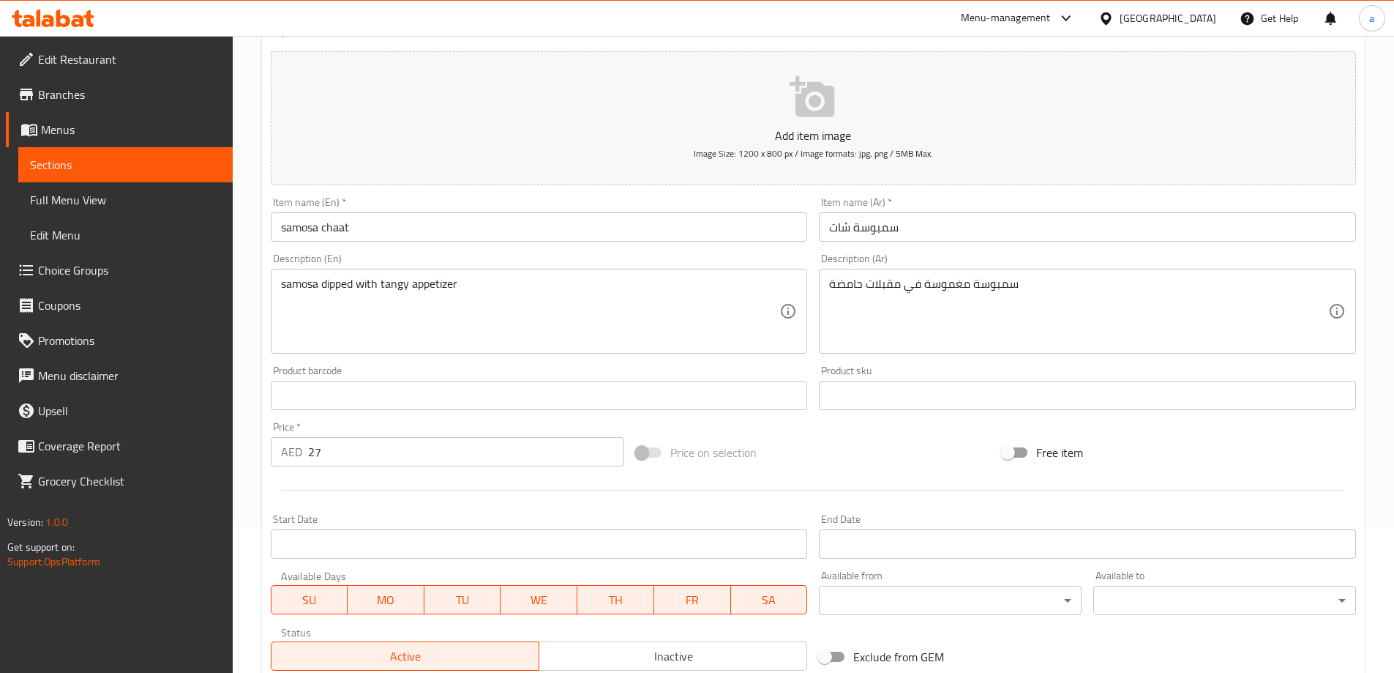
drag, startPoint x: 387, startPoint y: 228, endPoint x: 104, endPoint y: 228, distance: 283.2
click at [113, 228] on div "Edit Restaurant Branches Menus Sections Full Menu View Edit Menu Choice Groups …" at bounding box center [697, 388] width 1394 height 998
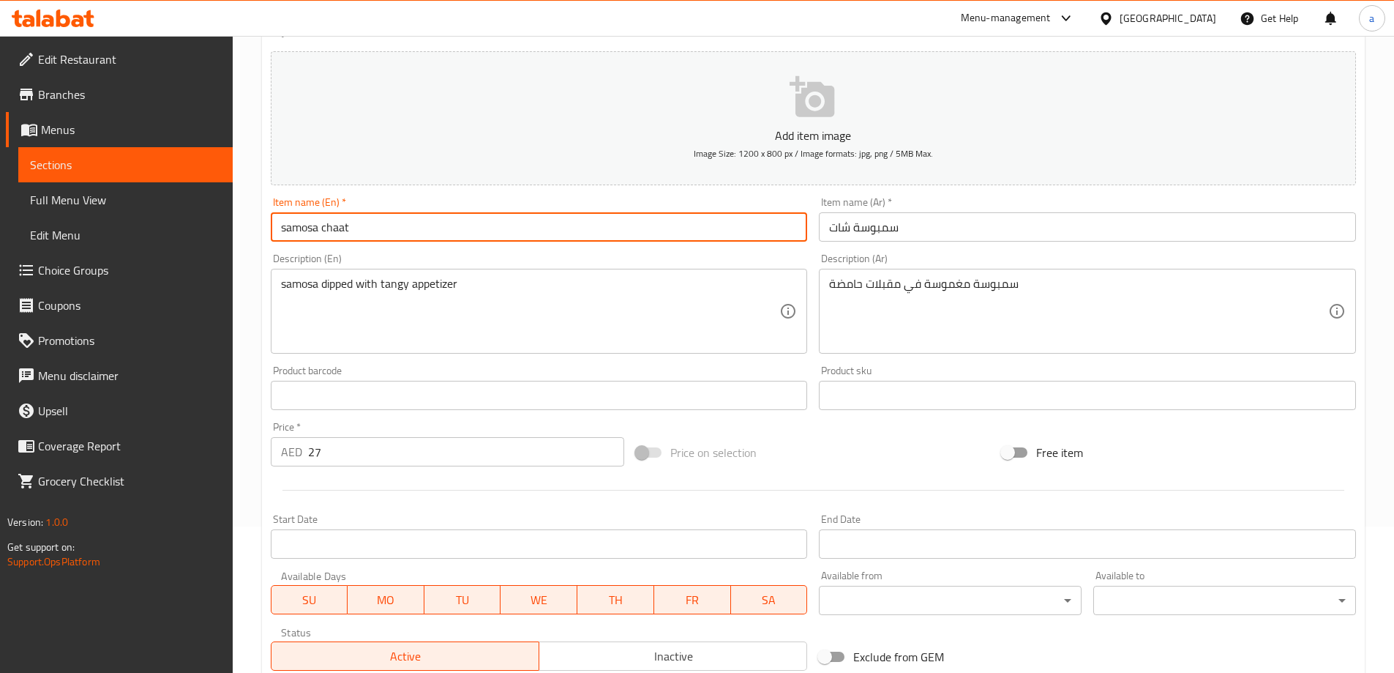
type input "س"
type input "s"
type input "SAMOSA CHAAT"
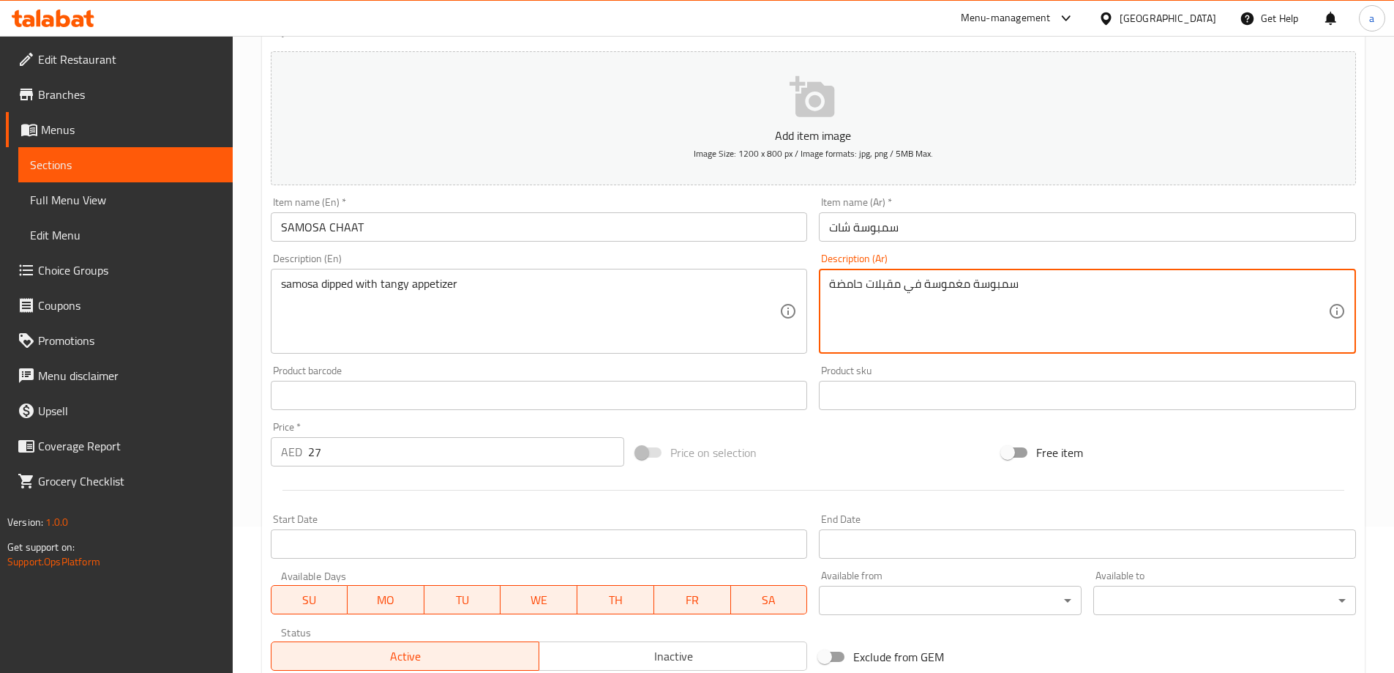
click at [856, 287] on textarea "سمبوسة مغموسة في مقبلات حامضة" at bounding box center [1078, 312] width 499 height 70
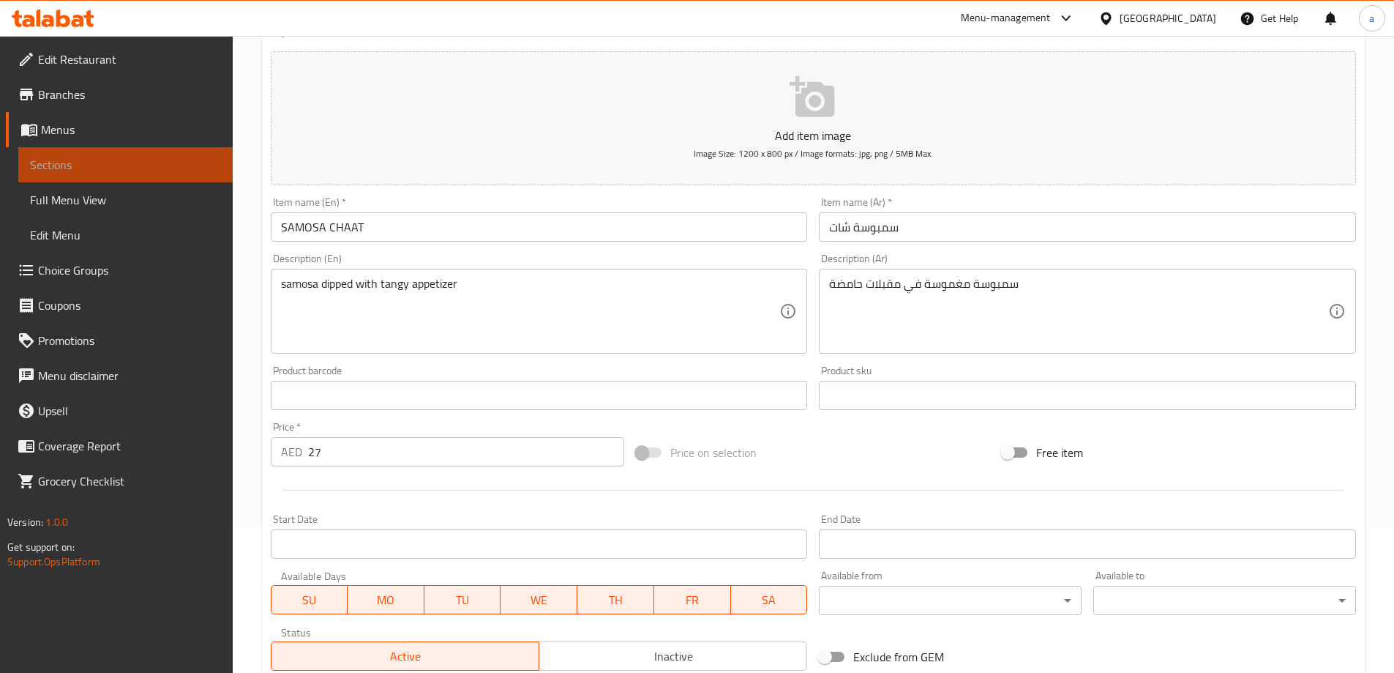
click at [86, 168] on span "Sections" at bounding box center [125, 165] width 191 height 18
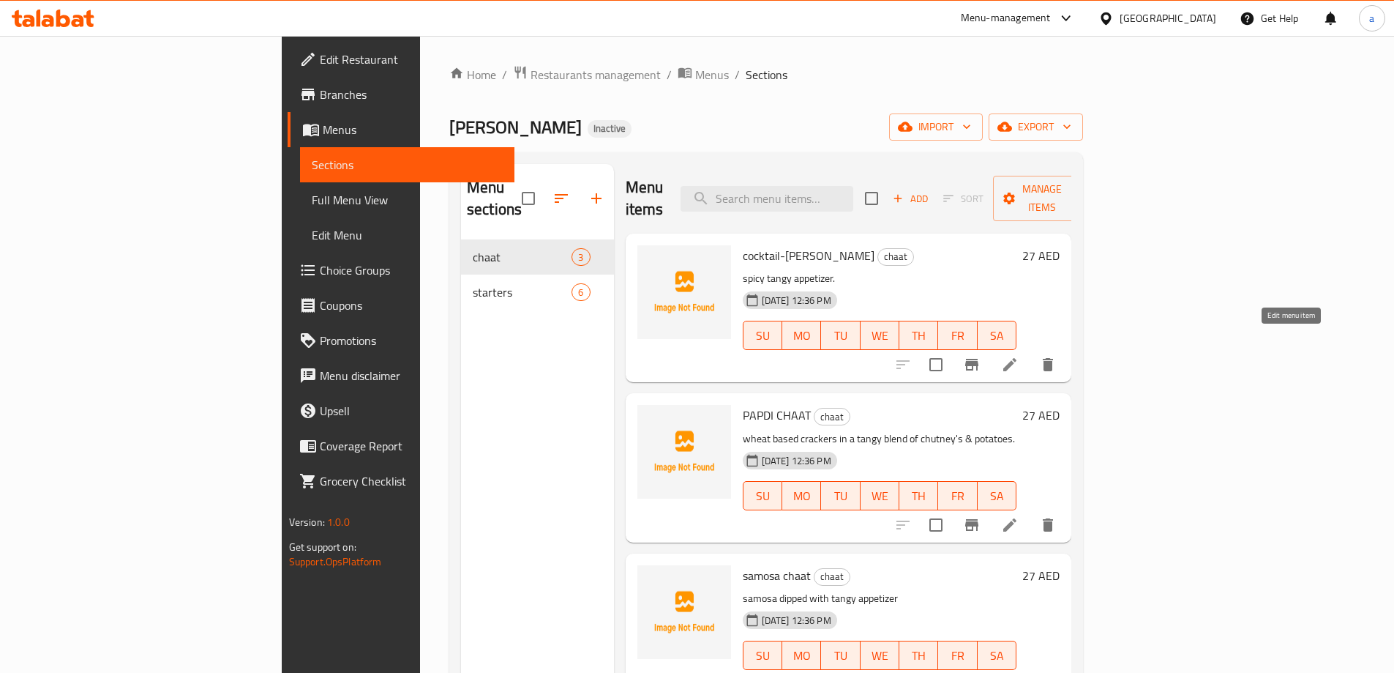
click at [1019, 356] on icon at bounding box center [1010, 365] width 18 height 18
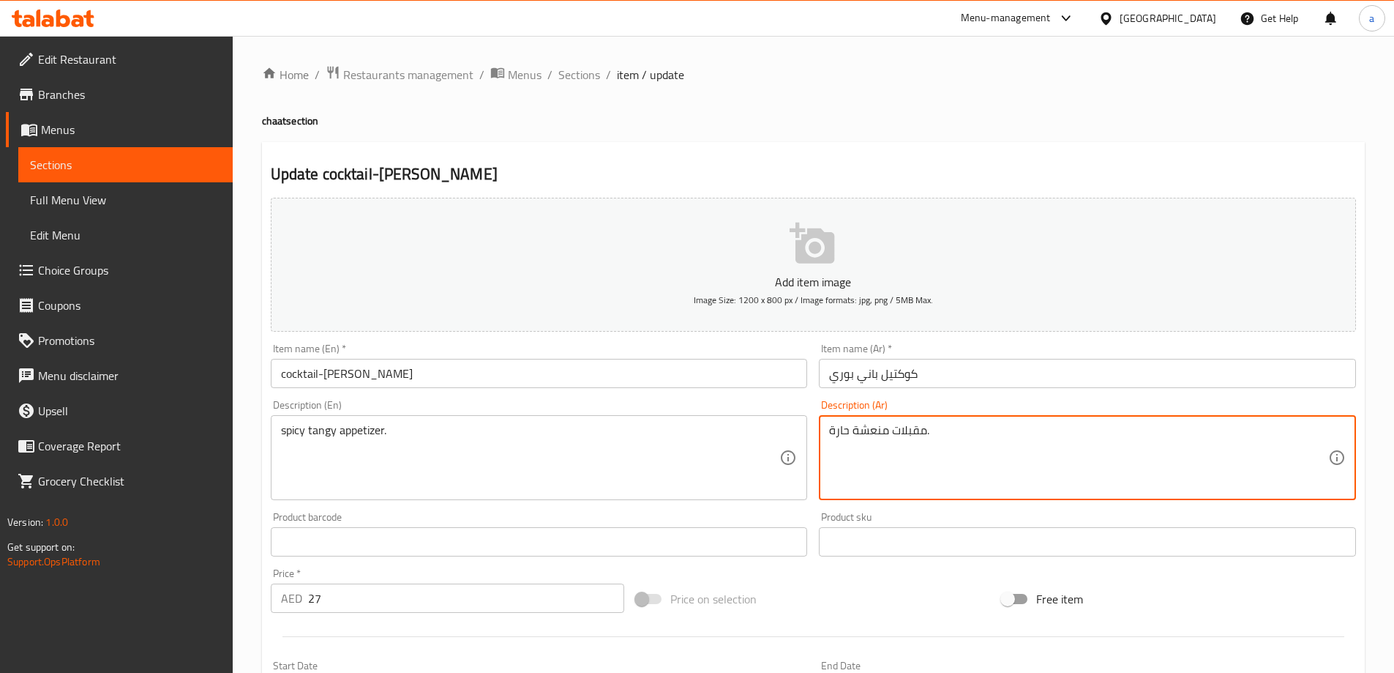
click at [868, 432] on textarea "مقبلات منعشة حارة." at bounding box center [1078, 458] width 499 height 70
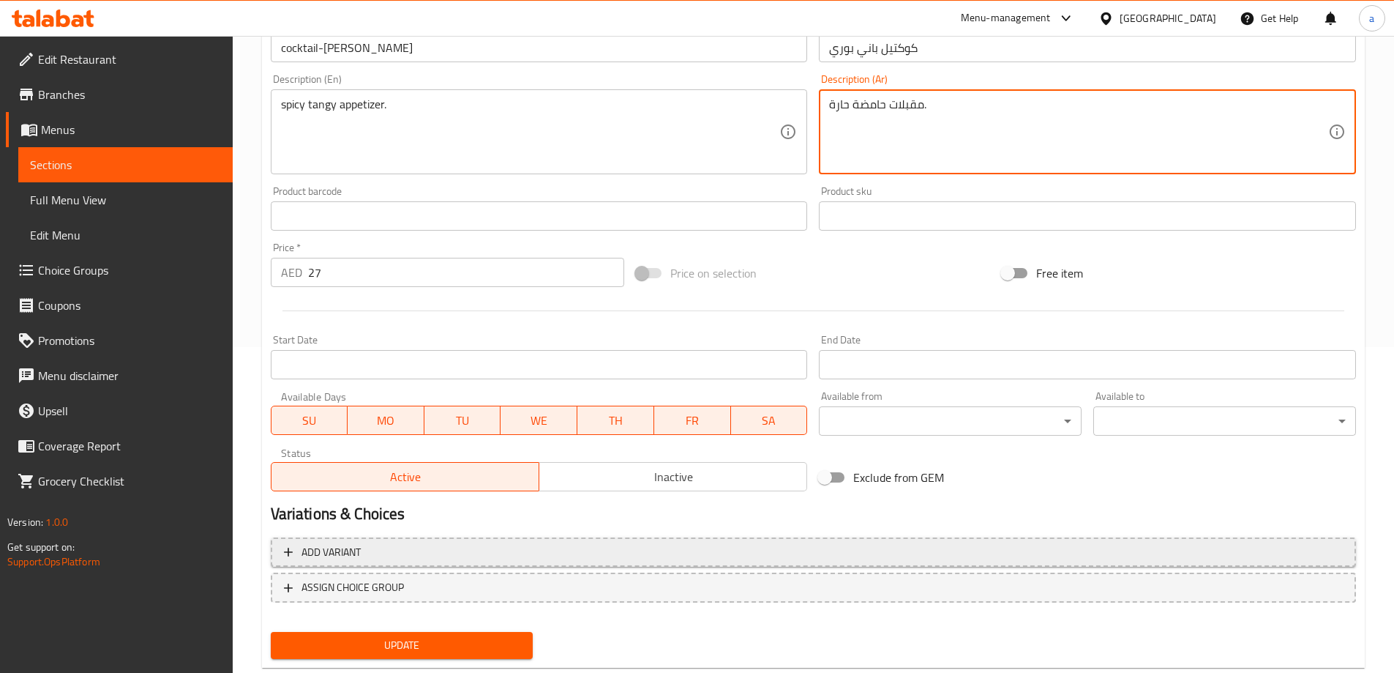
scroll to position [362, 0]
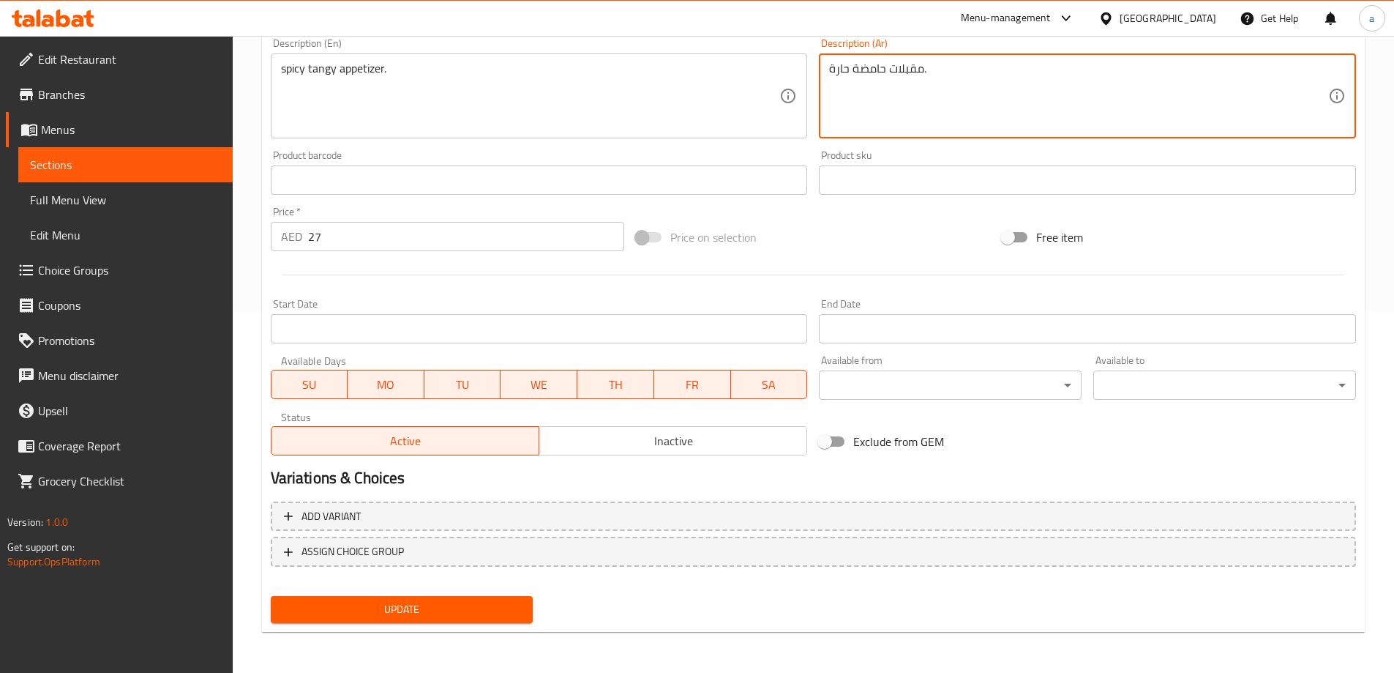
type textarea "مقبلات حامضة حارة."
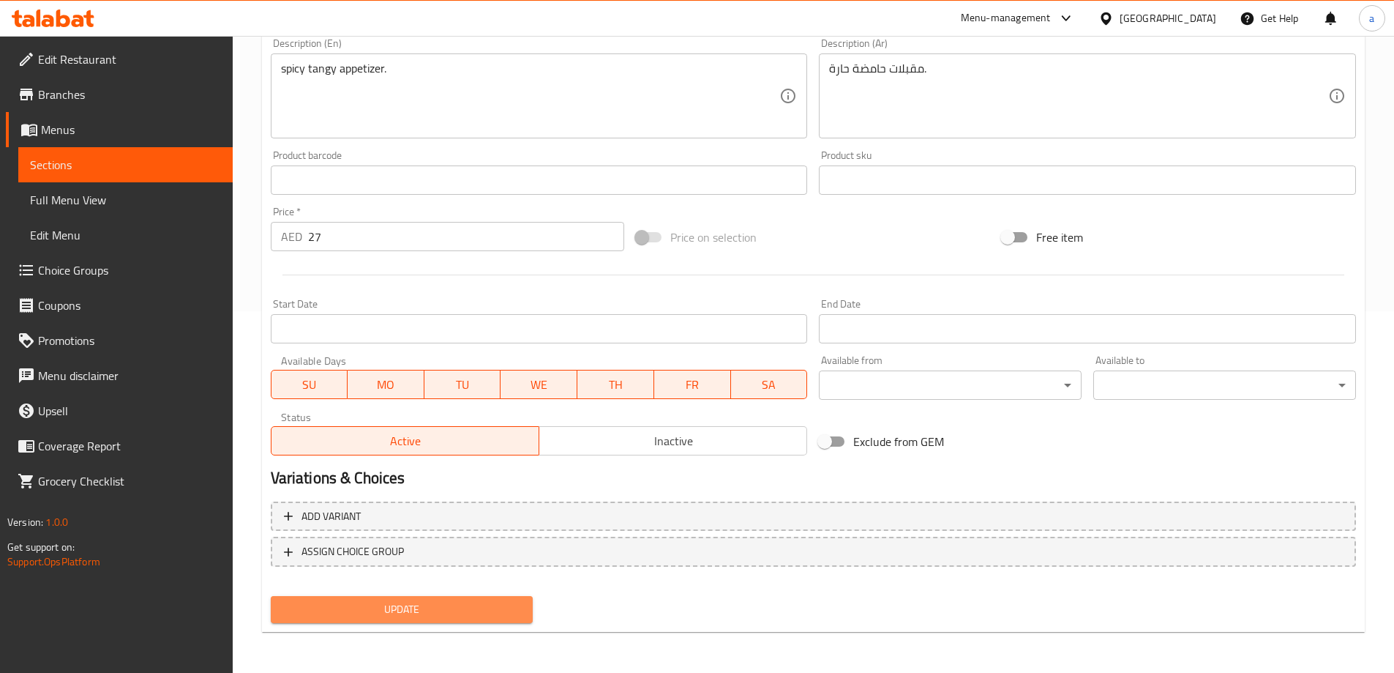
click at [394, 607] on span "Update" at bounding box center [401, 609] width 239 height 18
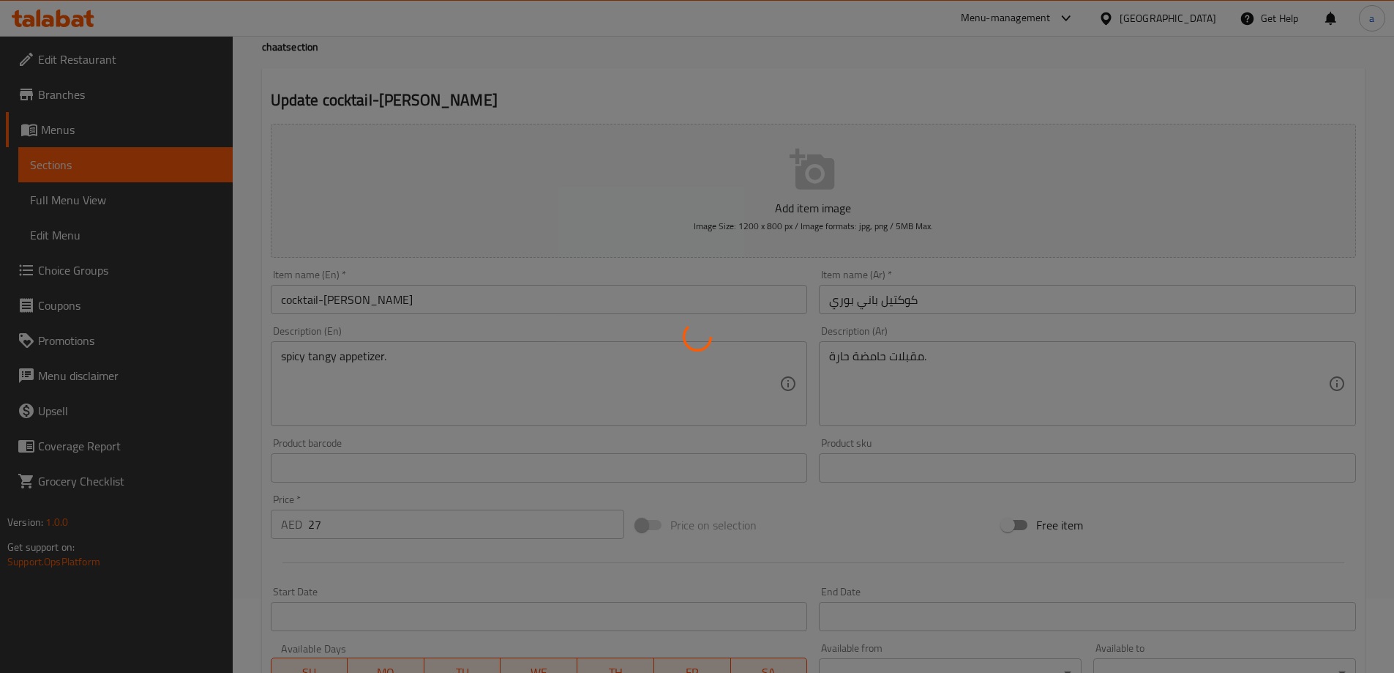
scroll to position [0, 0]
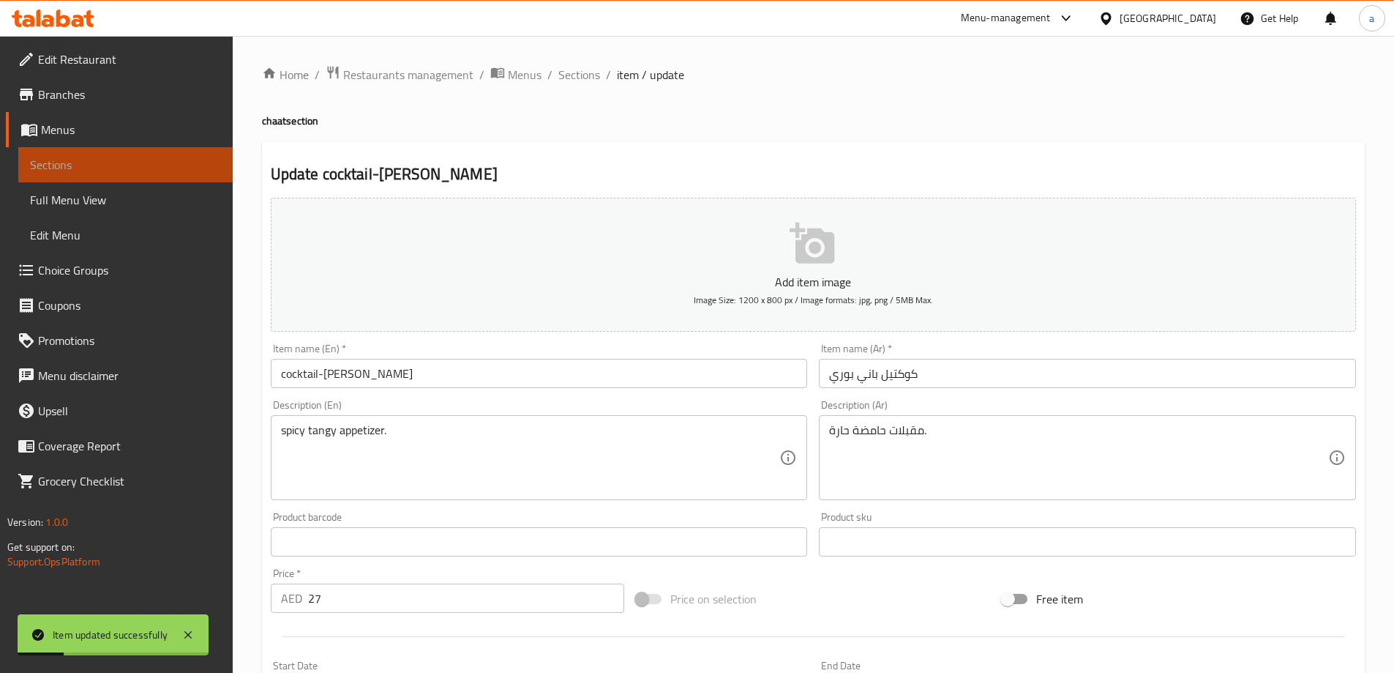
click at [146, 162] on span "Sections" at bounding box center [125, 165] width 191 height 18
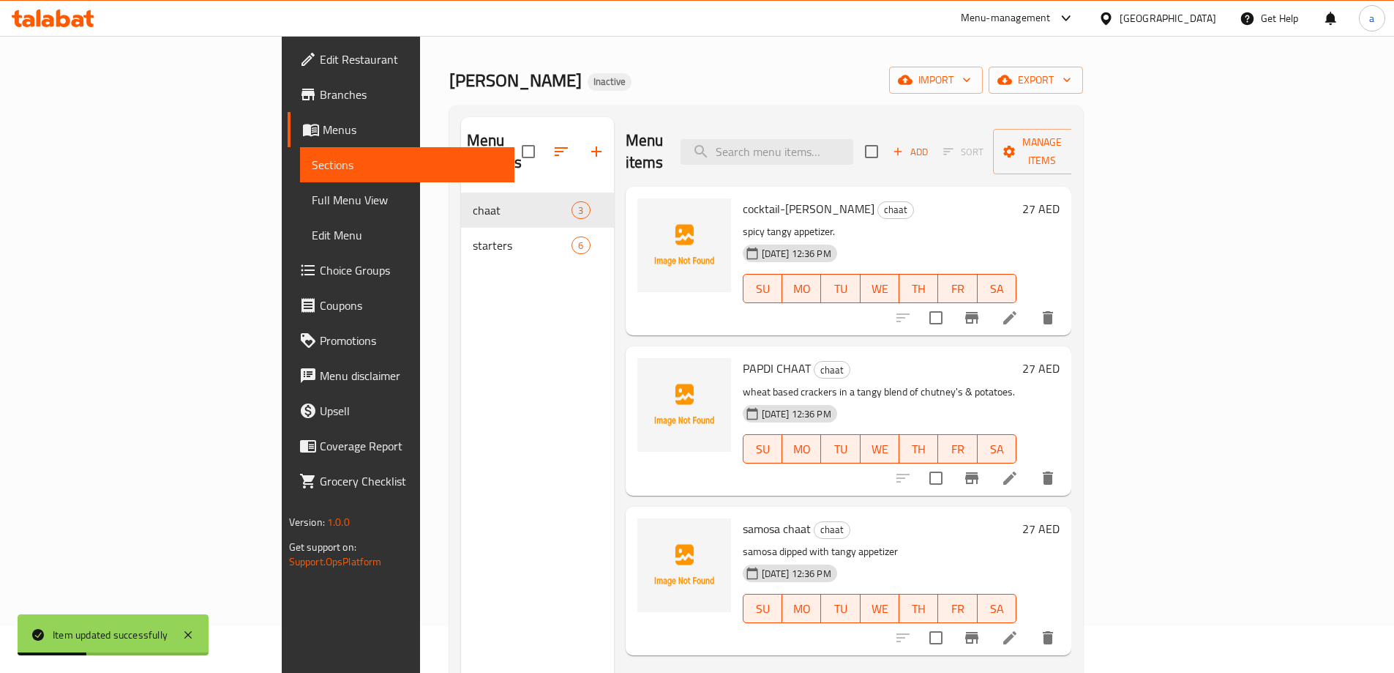
scroll to position [73, 0]
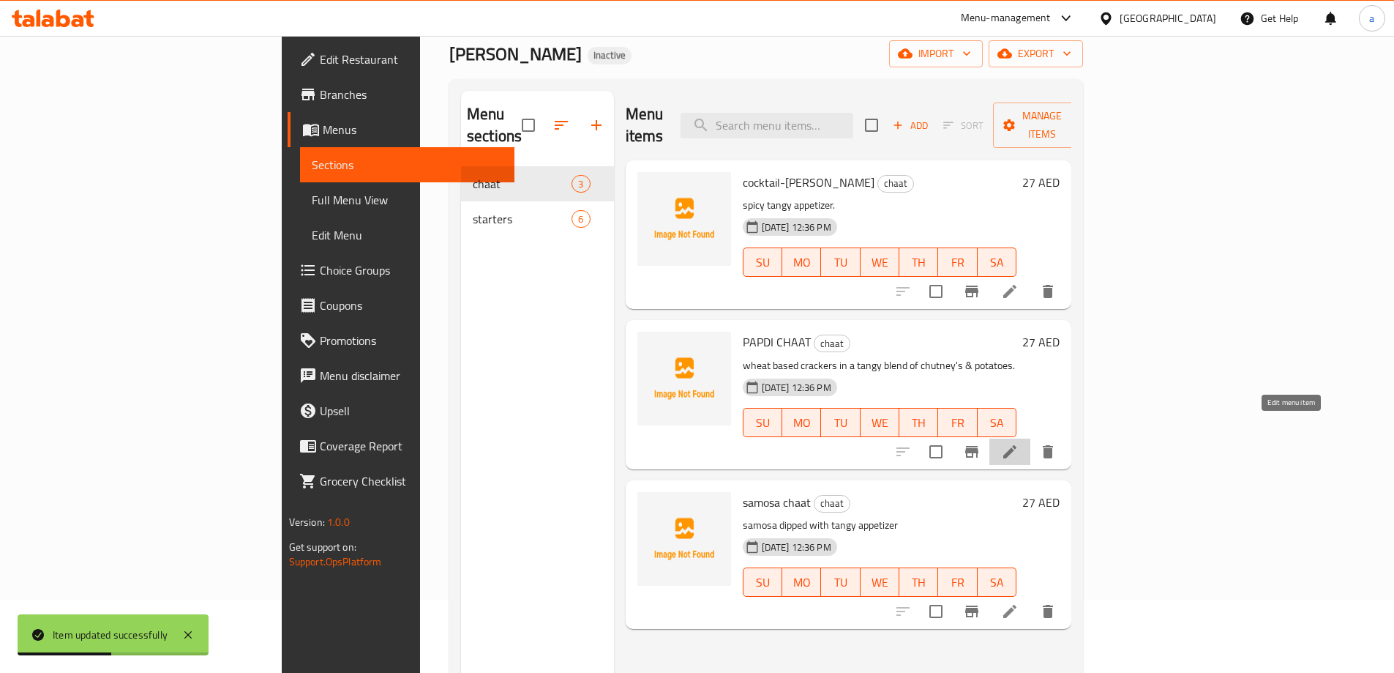
click at [1019, 443] on icon at bounding box center [1010, 452] width 18 height 18
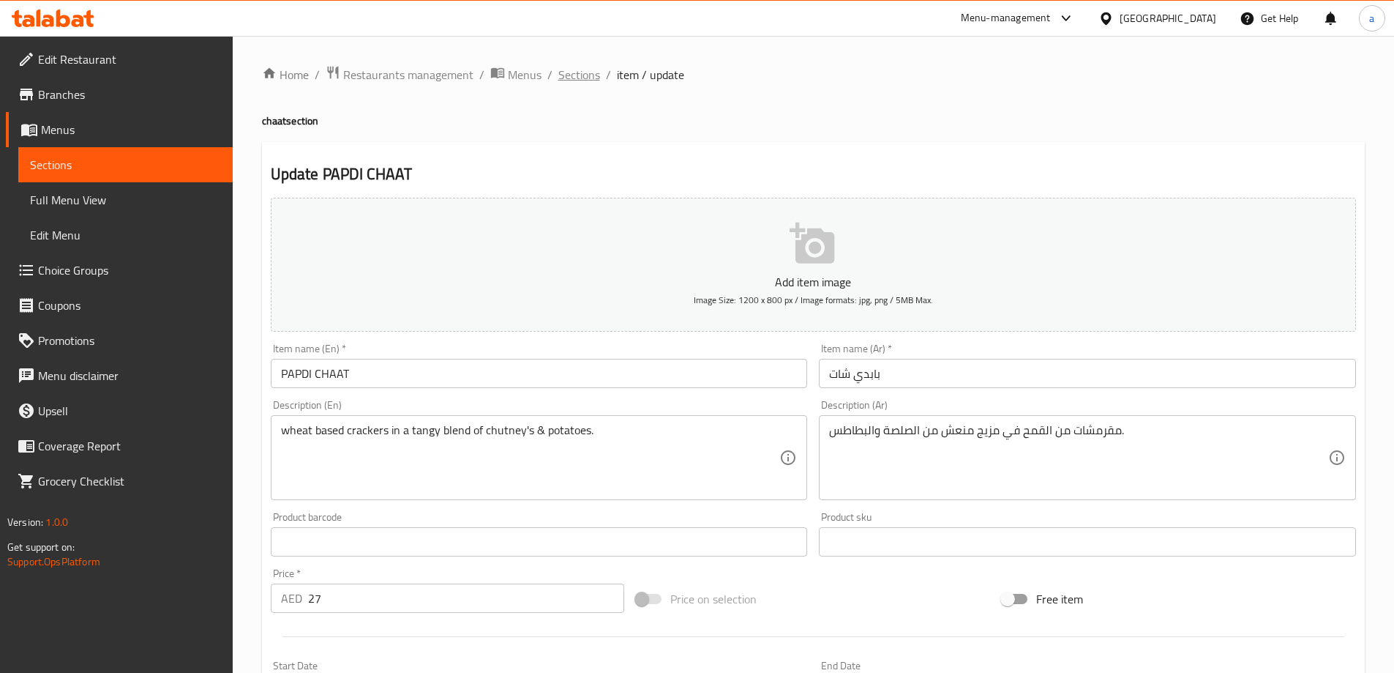
click at [574, 78] on span "Sections" at bounding box center [579, 75] width 42 height 18
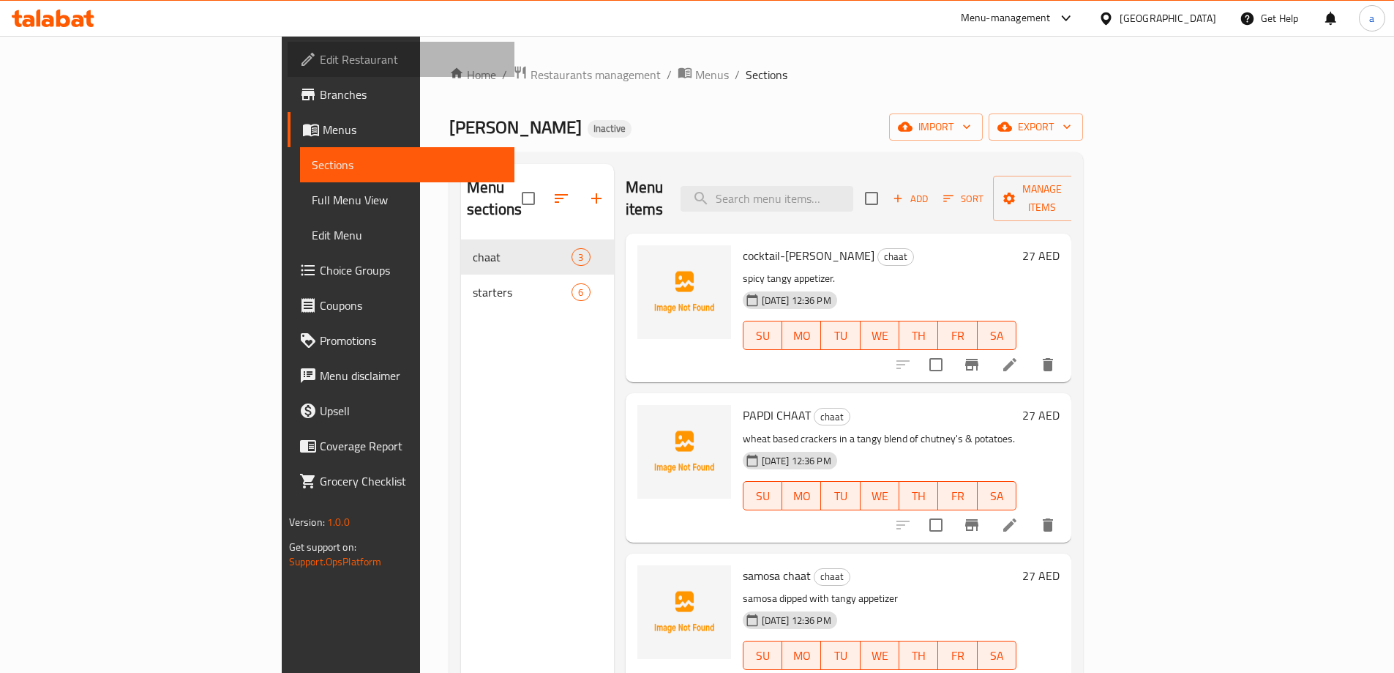
click at [320, 61] on span "Edit Restaurant" at bounding box center [411, 59] width 183 height 18
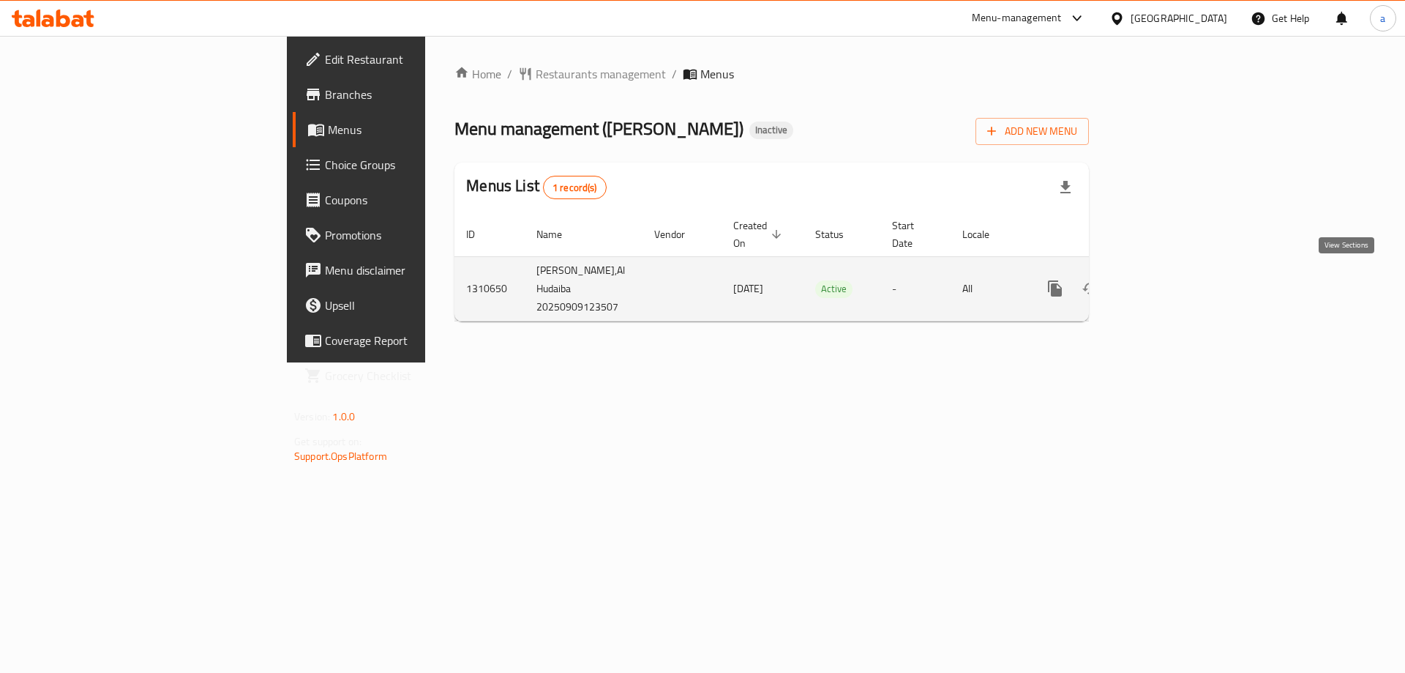
click at [1178, 271] on link "enhanced table" at bounding box center [1160, 288] width 35 height 35
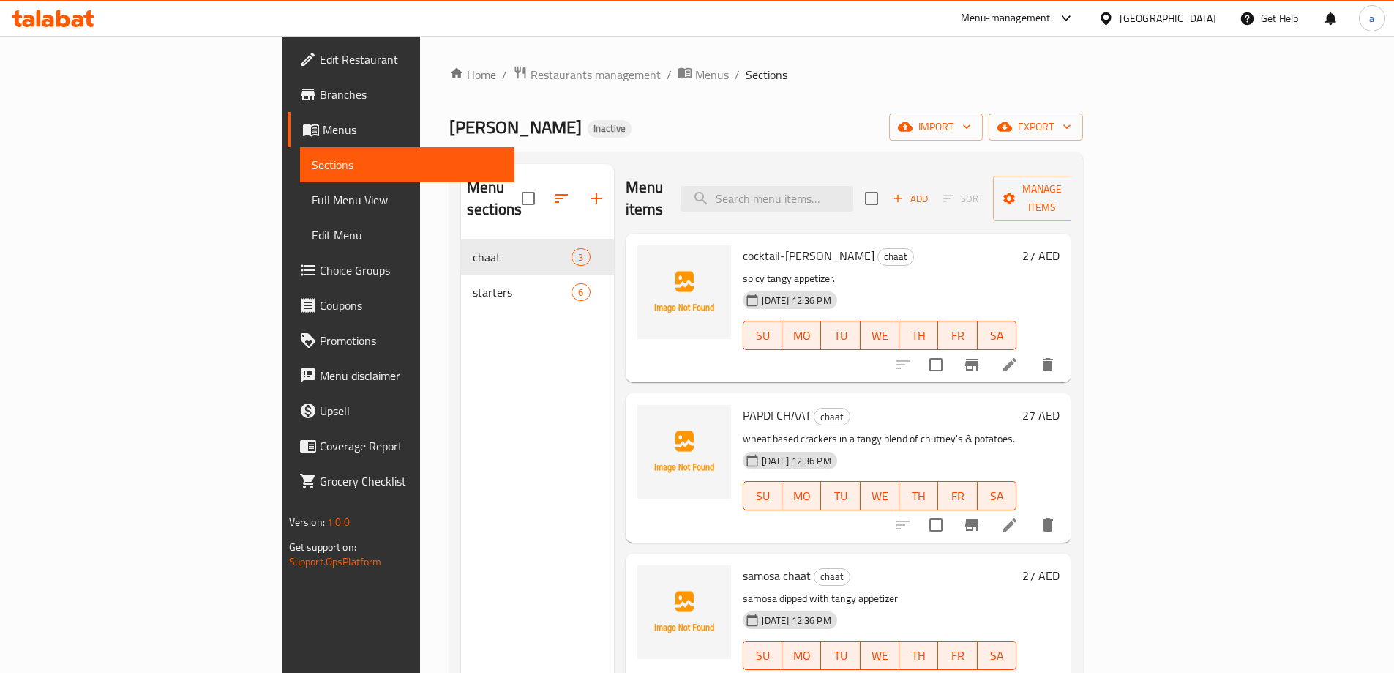
drag, startPoint x: 1344, startPoint y: 269, endPoint x: 1056, endPoint y: 175, distance: 303.4
click at [1056, 175] on div "Menu items Add Sort Manage items" at bounding box center [849, 199] width 446 height 70
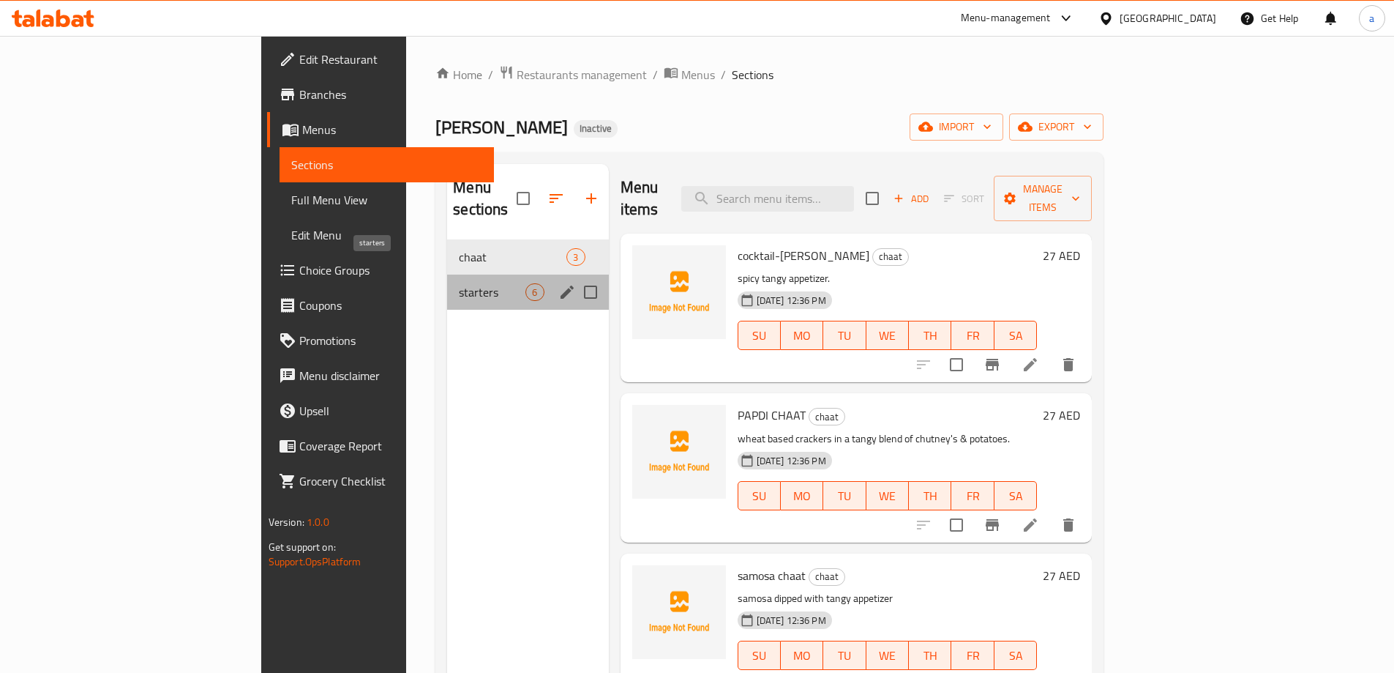
click at [459, 283] on span "starters" at bounding box center [492, 292] width 67 height 18
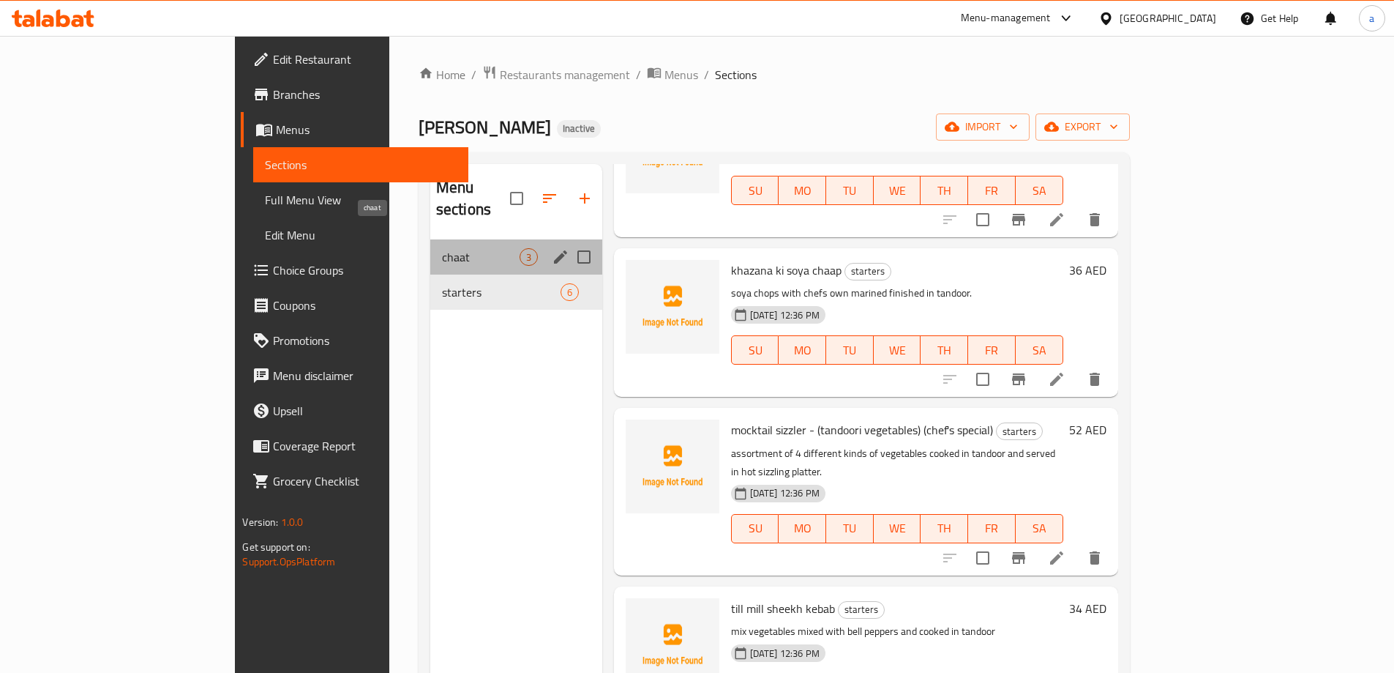
click at [442, 248] on span "chaat" at bounding box center [481, 257] width 78 height 18
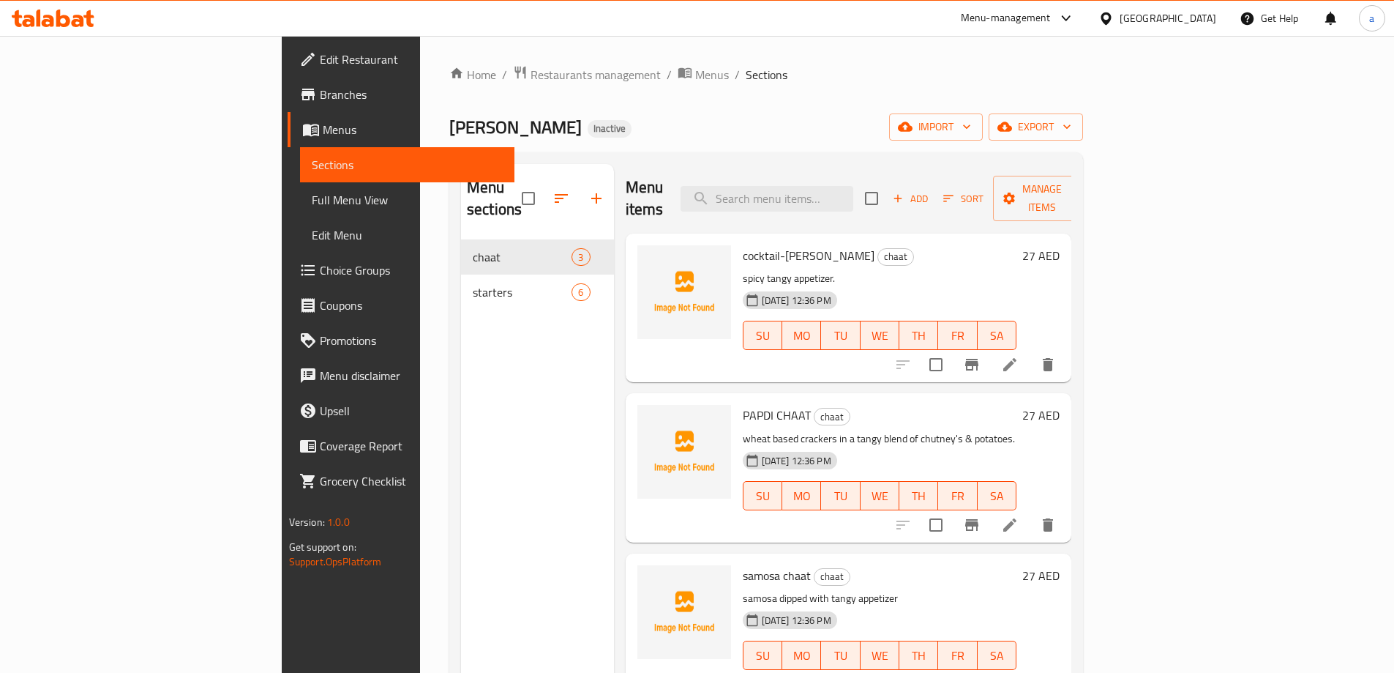
click at [320, 60] on span "Edit Restaurant" at bounding box center [411, 59] width 183 height 18
